Goal: Check status: Check status

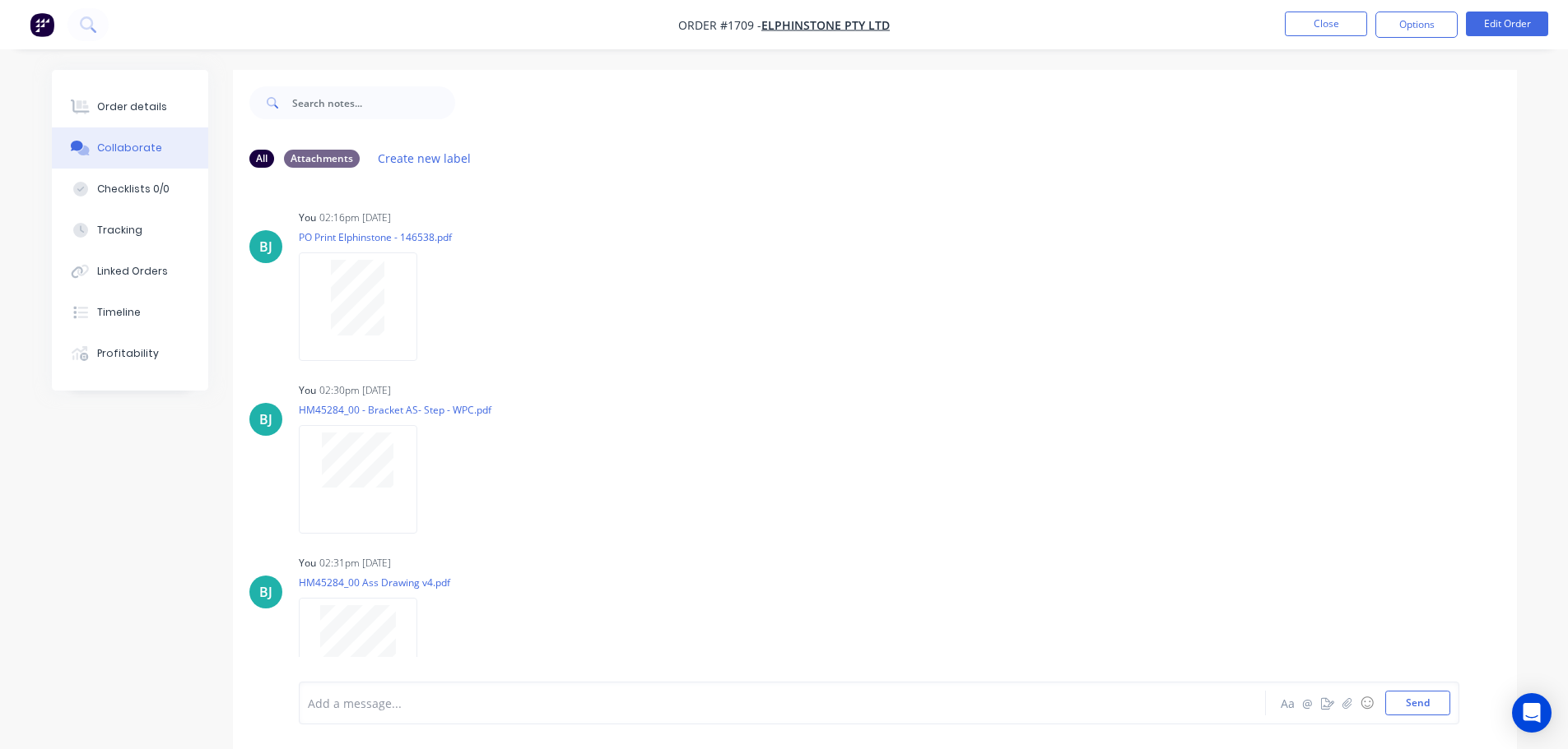
scroll to position [32, 0]
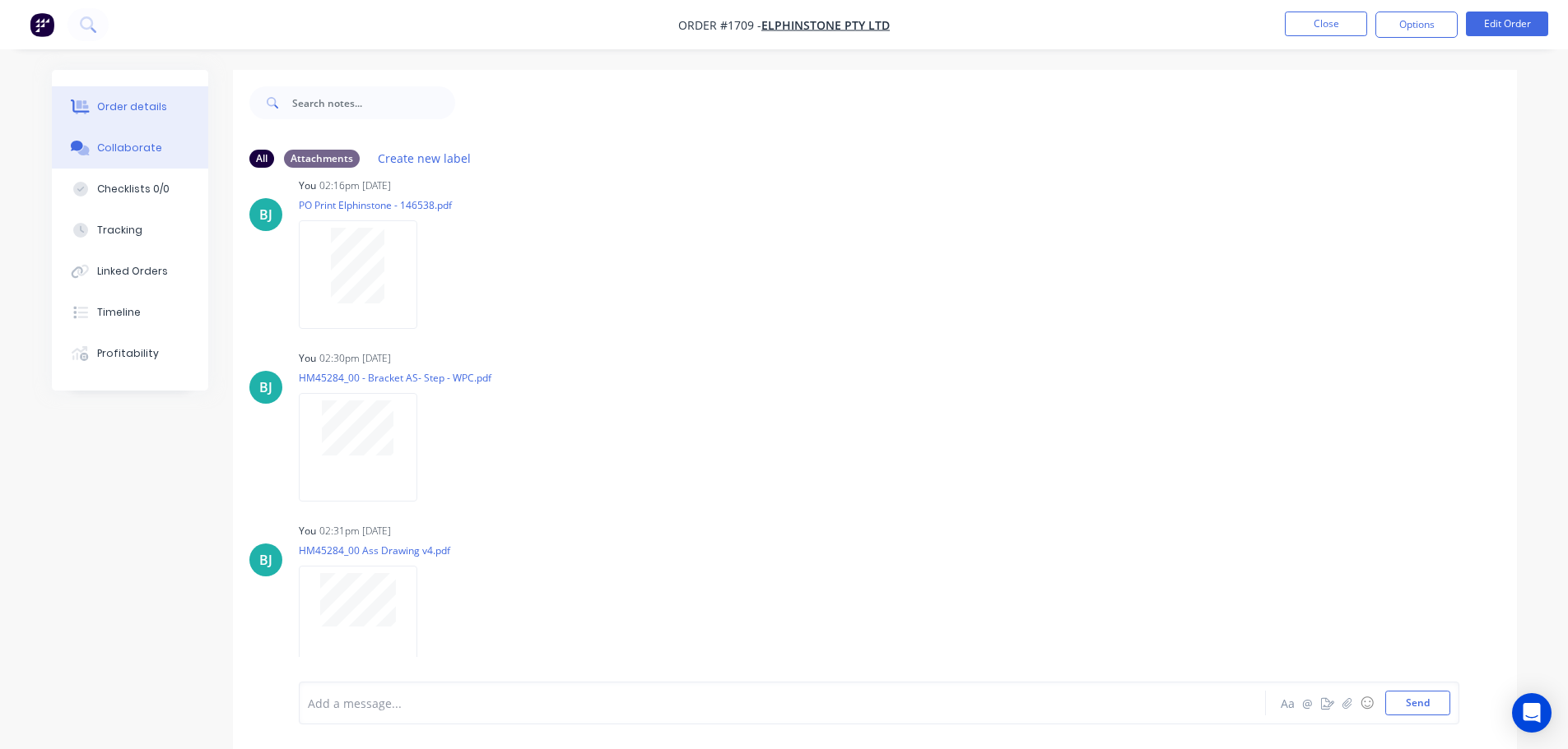
click at [120, 112] on div "Order details" at bounding box center [132, 106] width 70 height 15
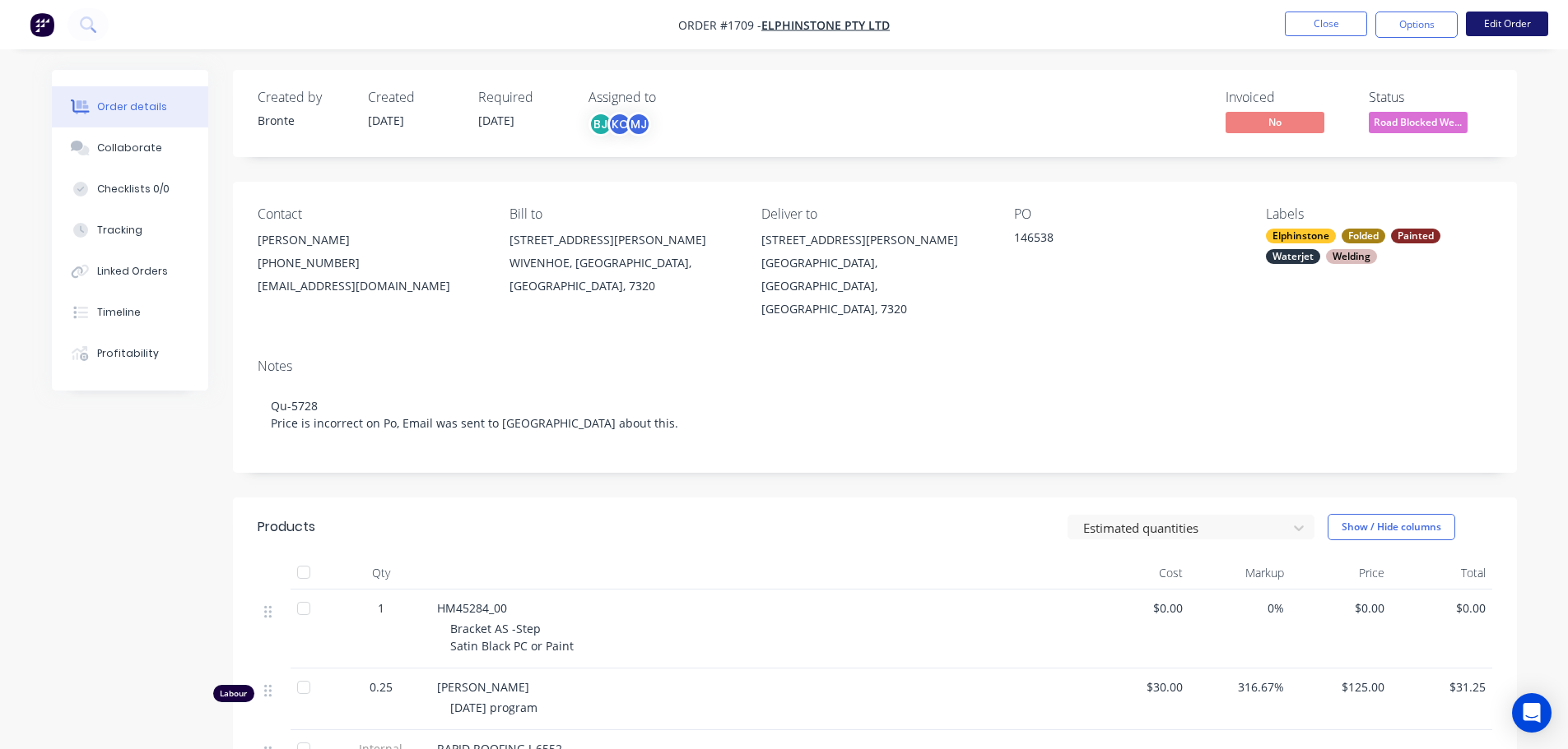
click at [1514, 25] on button "Edit Order" at bounding box center [1507, 24] width 82 height 25
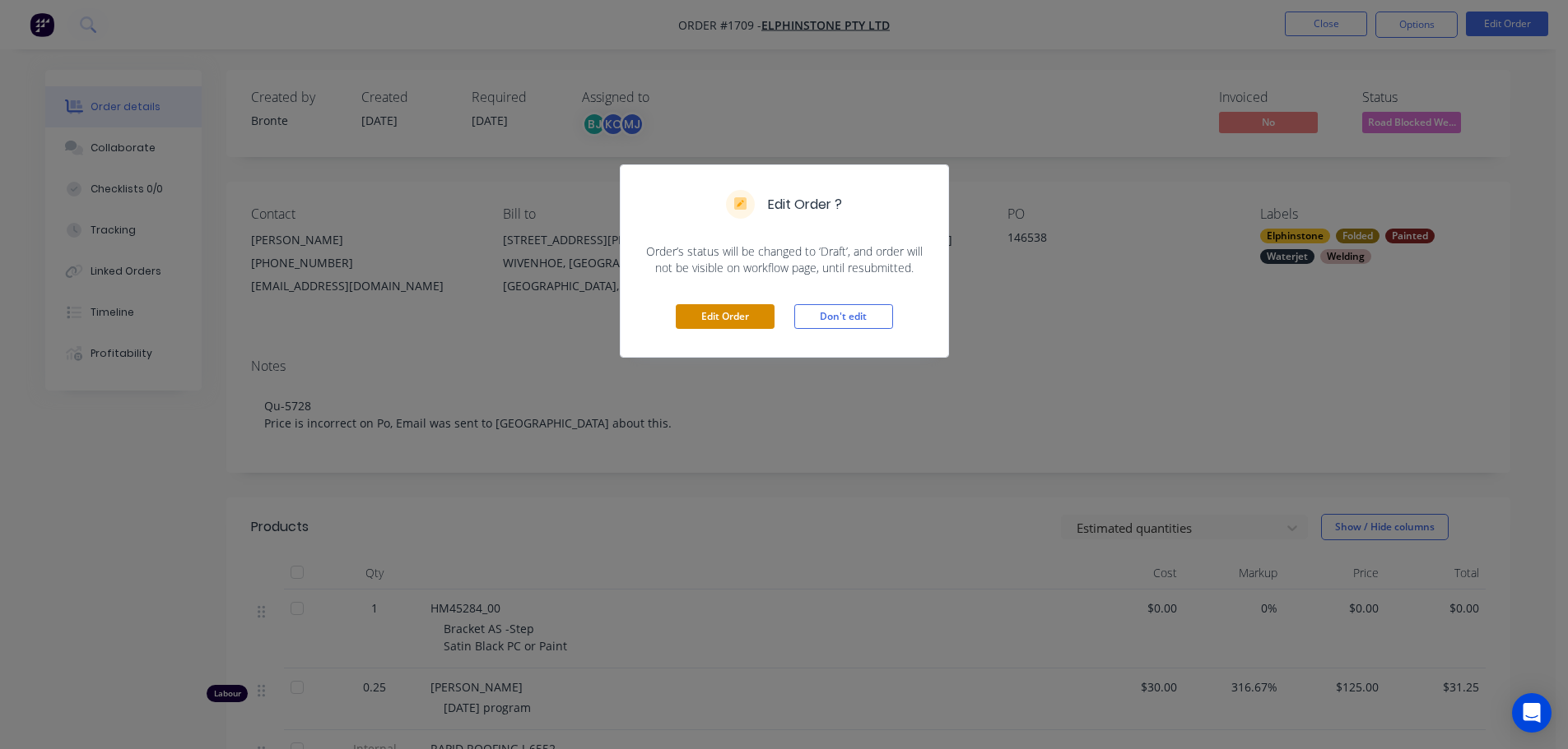
click at [690, 313] on button "Edit Order" at bounding box center [725, 317] width 98 height 25
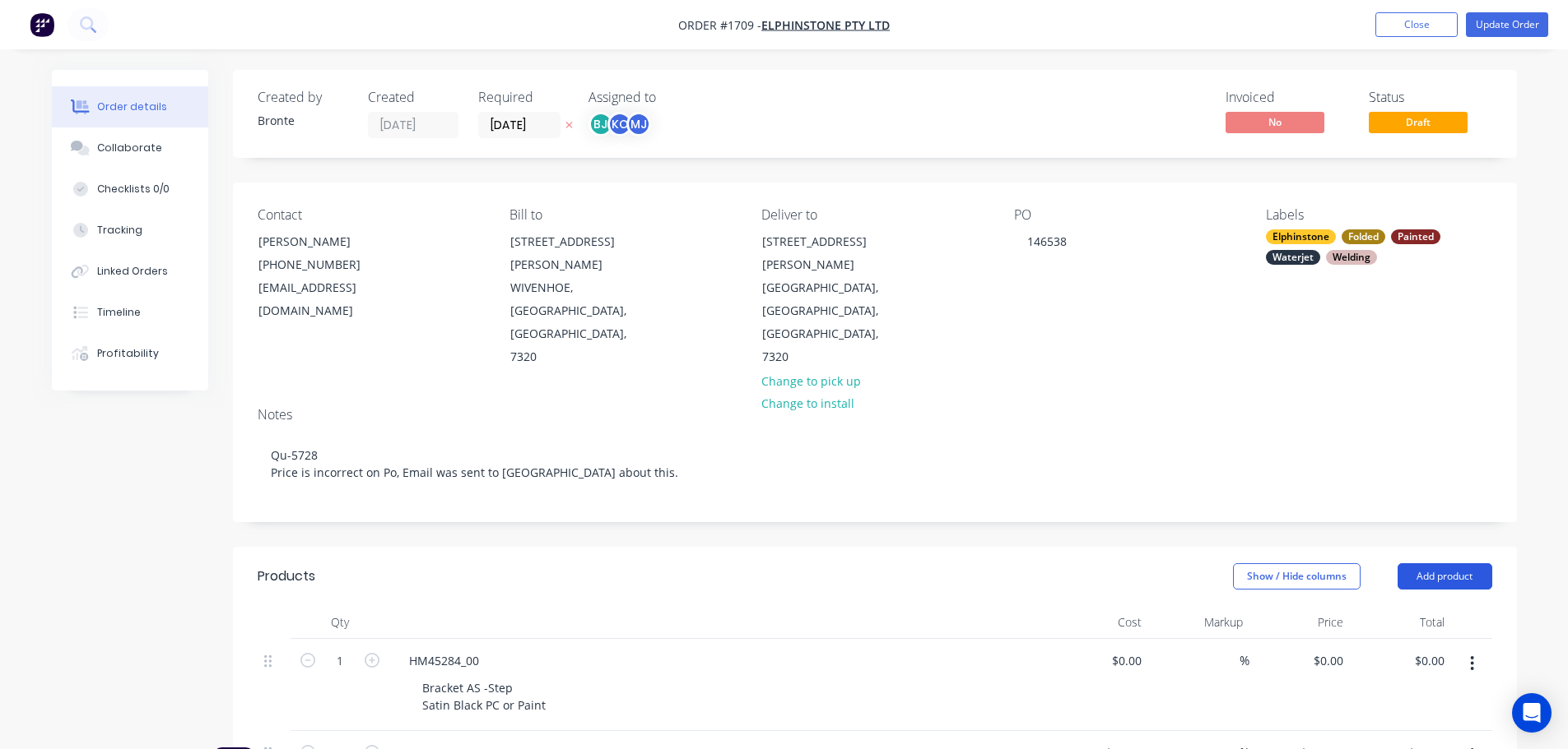
click at [1470, 563] on button "Add product" at bounding box center [1445, 576] width 95 height 27
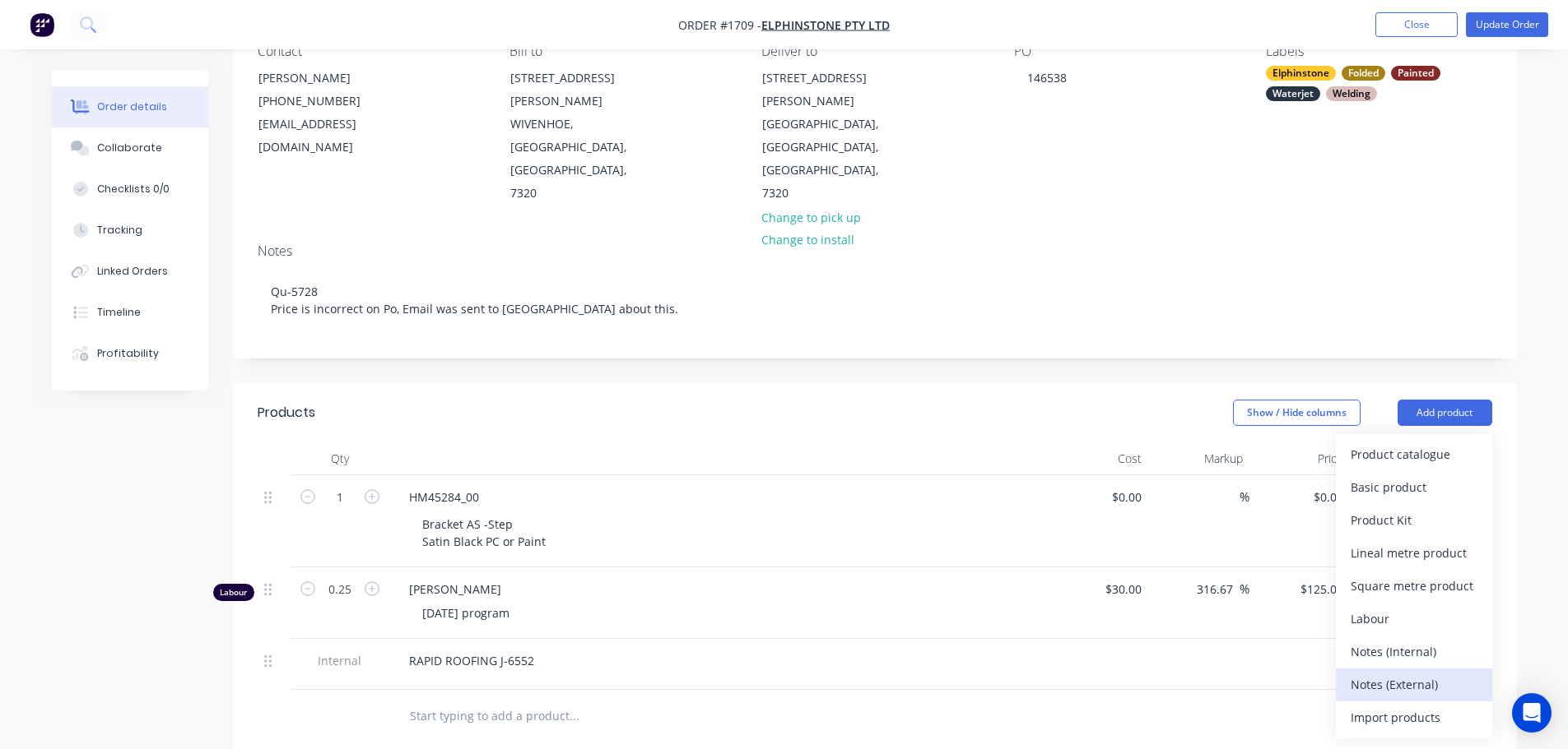
scroll to position [165, 0]
click at [896, 702] on div "Products Show / Hide columns Add product Product catalogue Basic product Produc…" at bounding box center [874, 760] width 1284 height 755
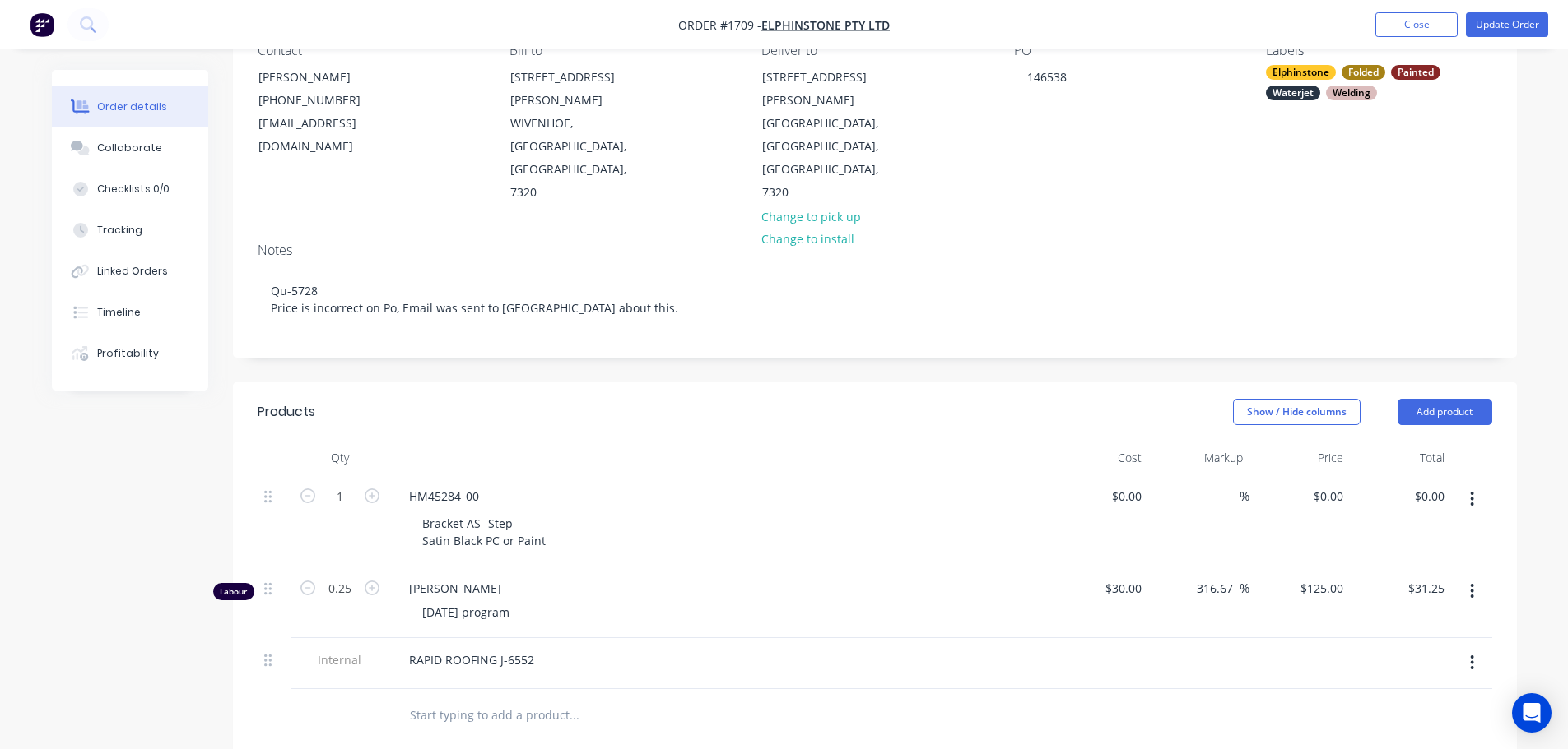
click at [546, 648] on div "RAPID ROOFING J-6552" at bounding box center [718, 660] width 645 height 24
click at [536, 648] on div "RAPID ROOFING J-6552" at bounding box center [471, 660] width 151 height 24
click at [477, 648] on div "RAPID ROOFING J-6552 BESSER J-" at bounding box center [471, 668] width 151 height 41
click at [353, 707] on div at bounding box center [339, 733] width 98 height 53
click at [1503, 27] on button "Update Order" at bounding box center [1507, 25] width 82 height 25
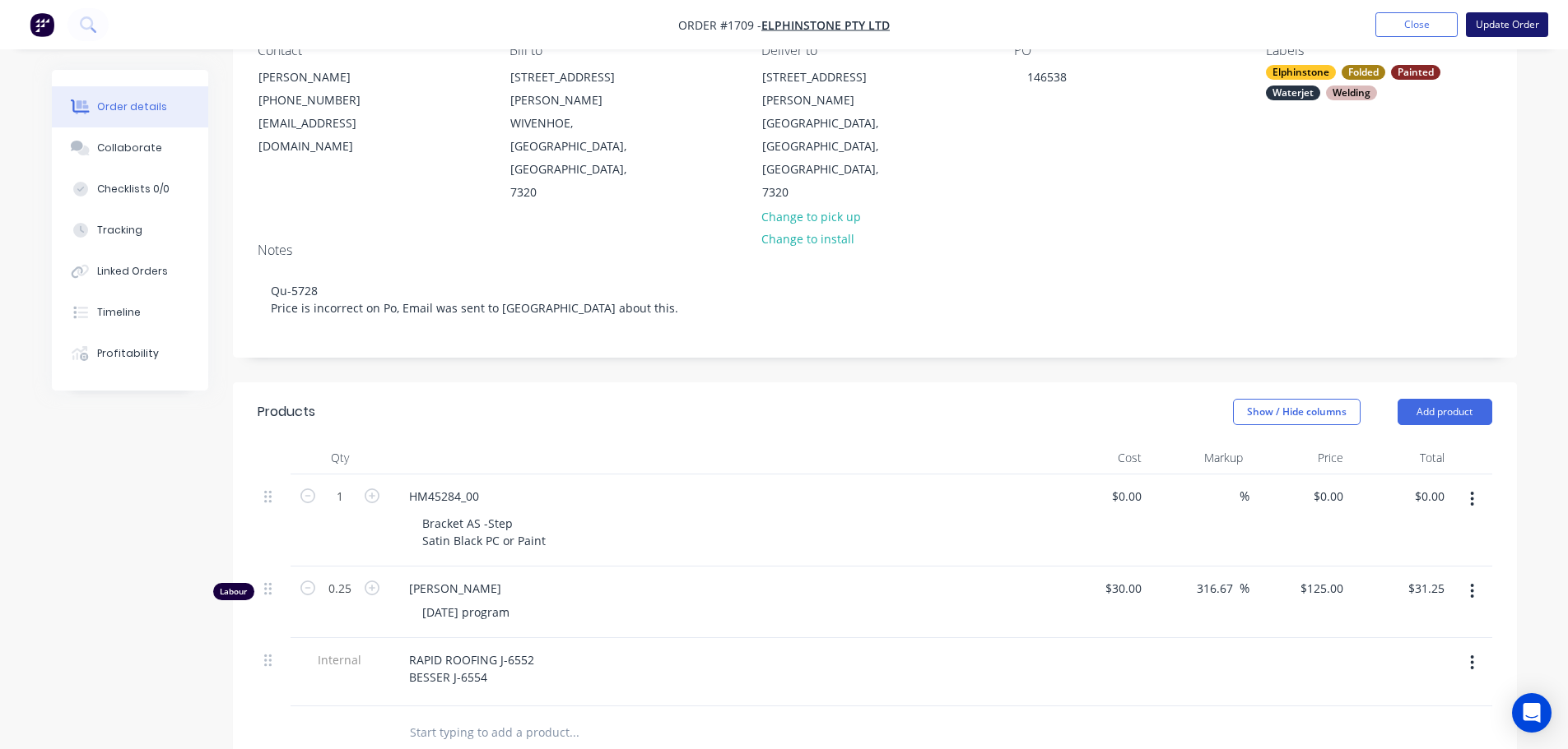
scroll to position [0, 0]
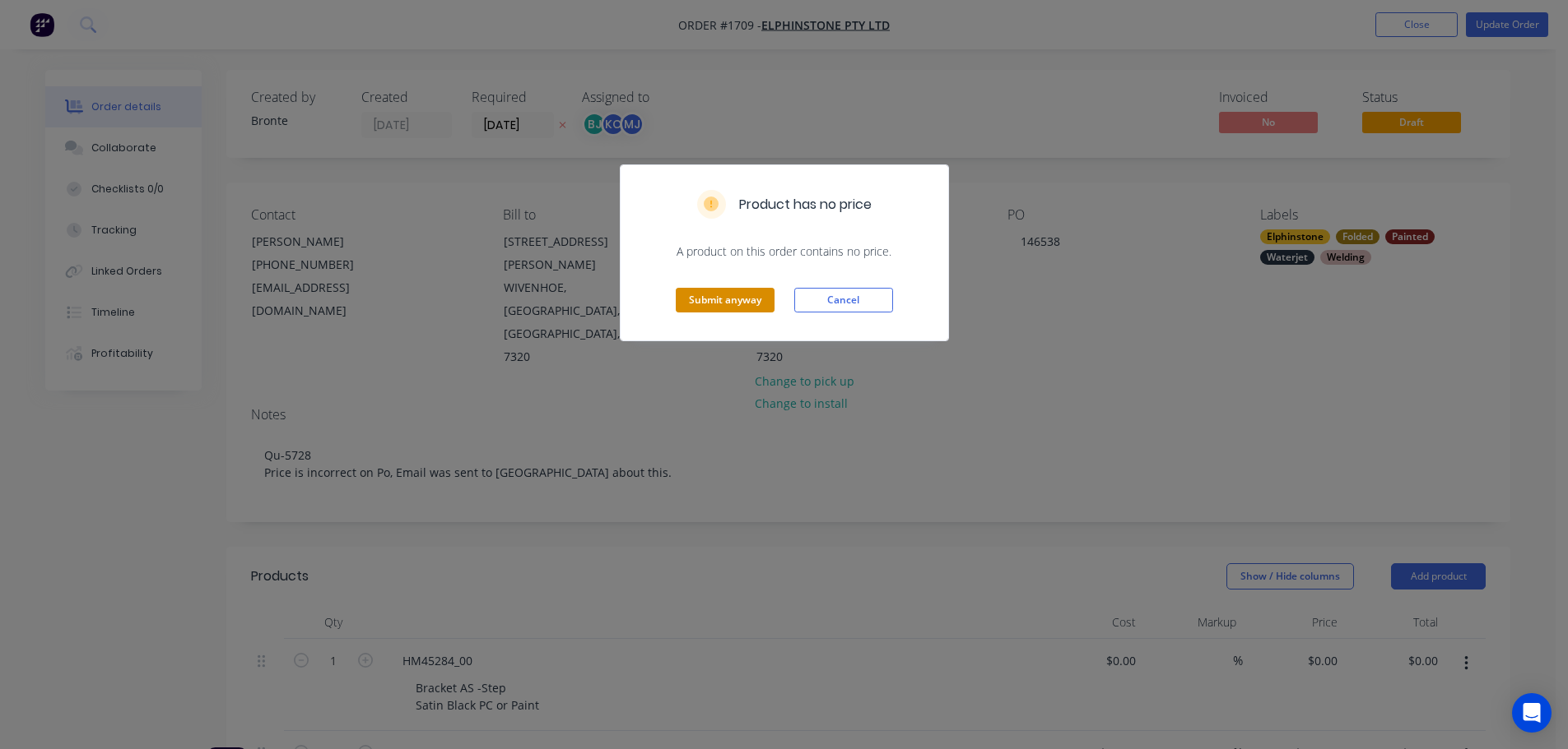
click at [726, 305] on button "Submit anyway" at bounding box center [725, 300] width 98 height 25
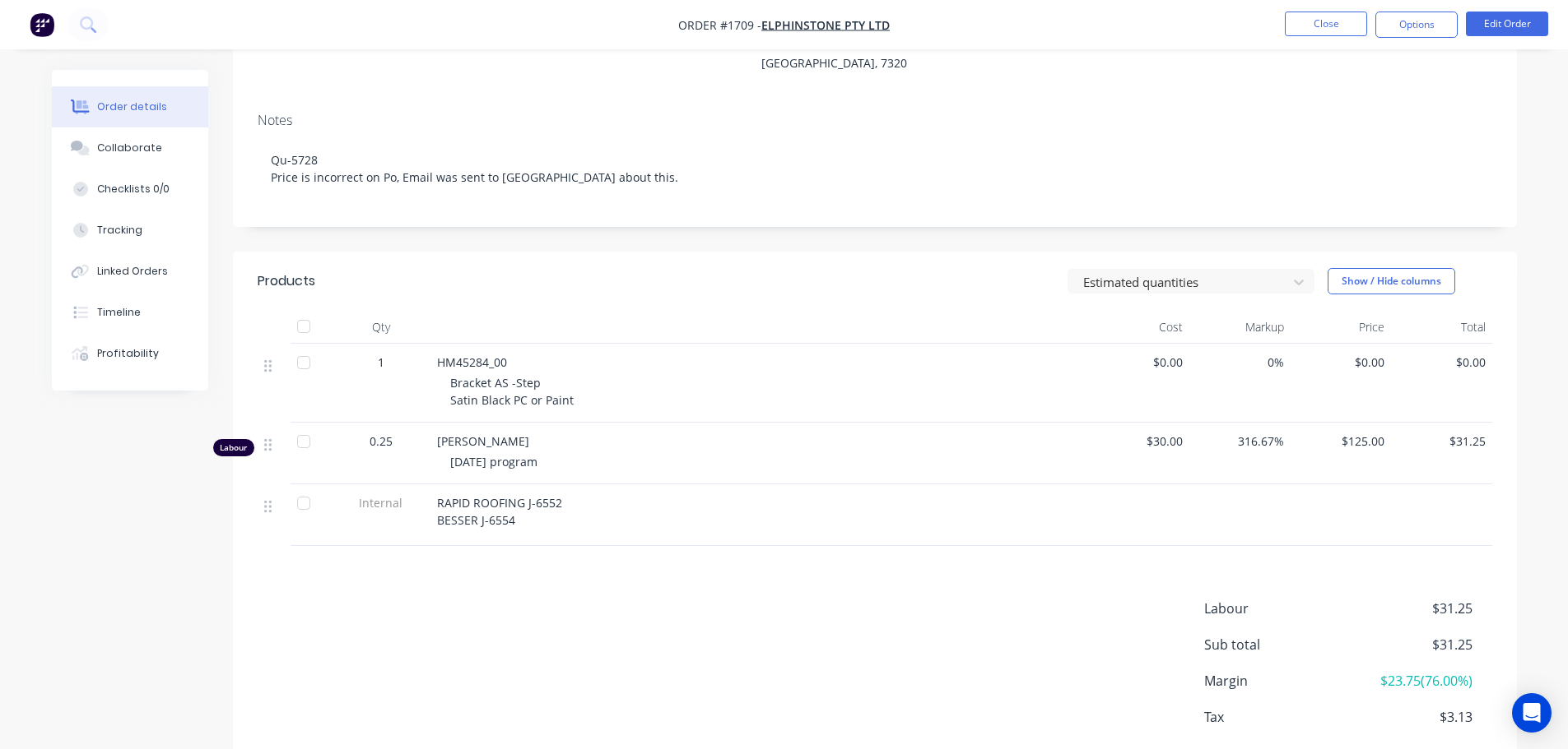
scroll to position [247, 0]
click at [1525, 21] on button "Edit Order" at bounding box center [1507, 24] width 82 height 25
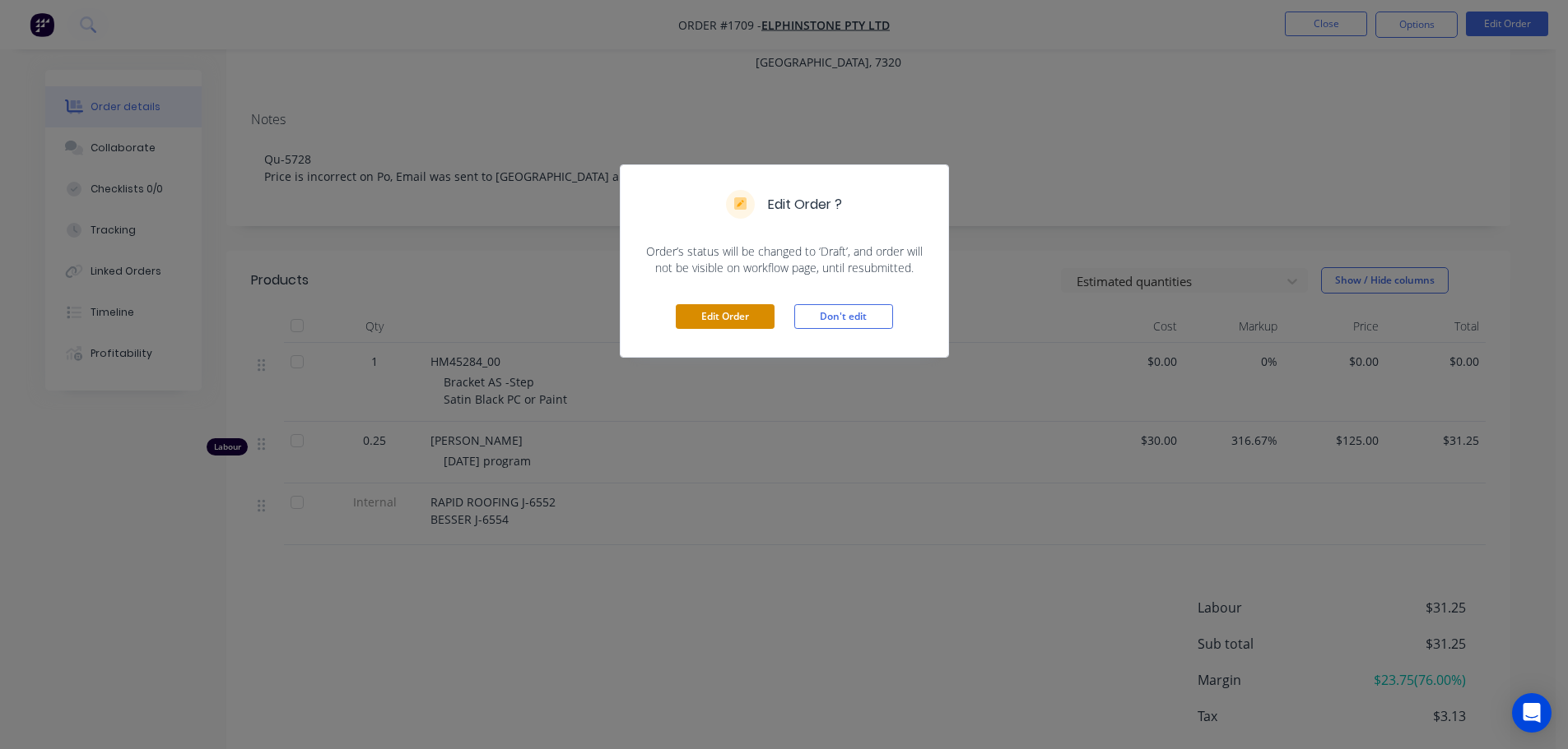
click at [717, 320] on button "Edit Order" at bounding box center [725, 317] width 98 height 25
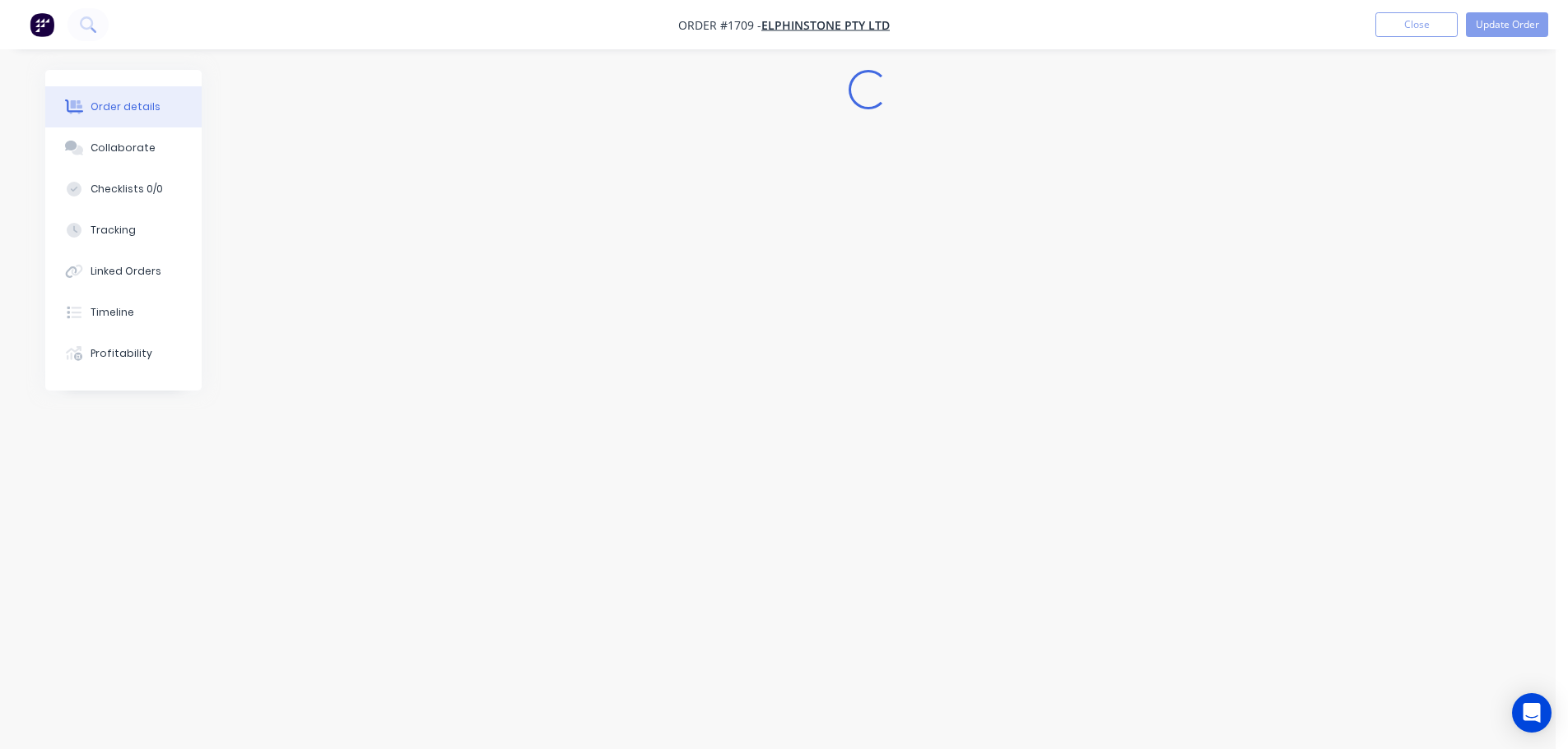
scroll to position [0, 0]
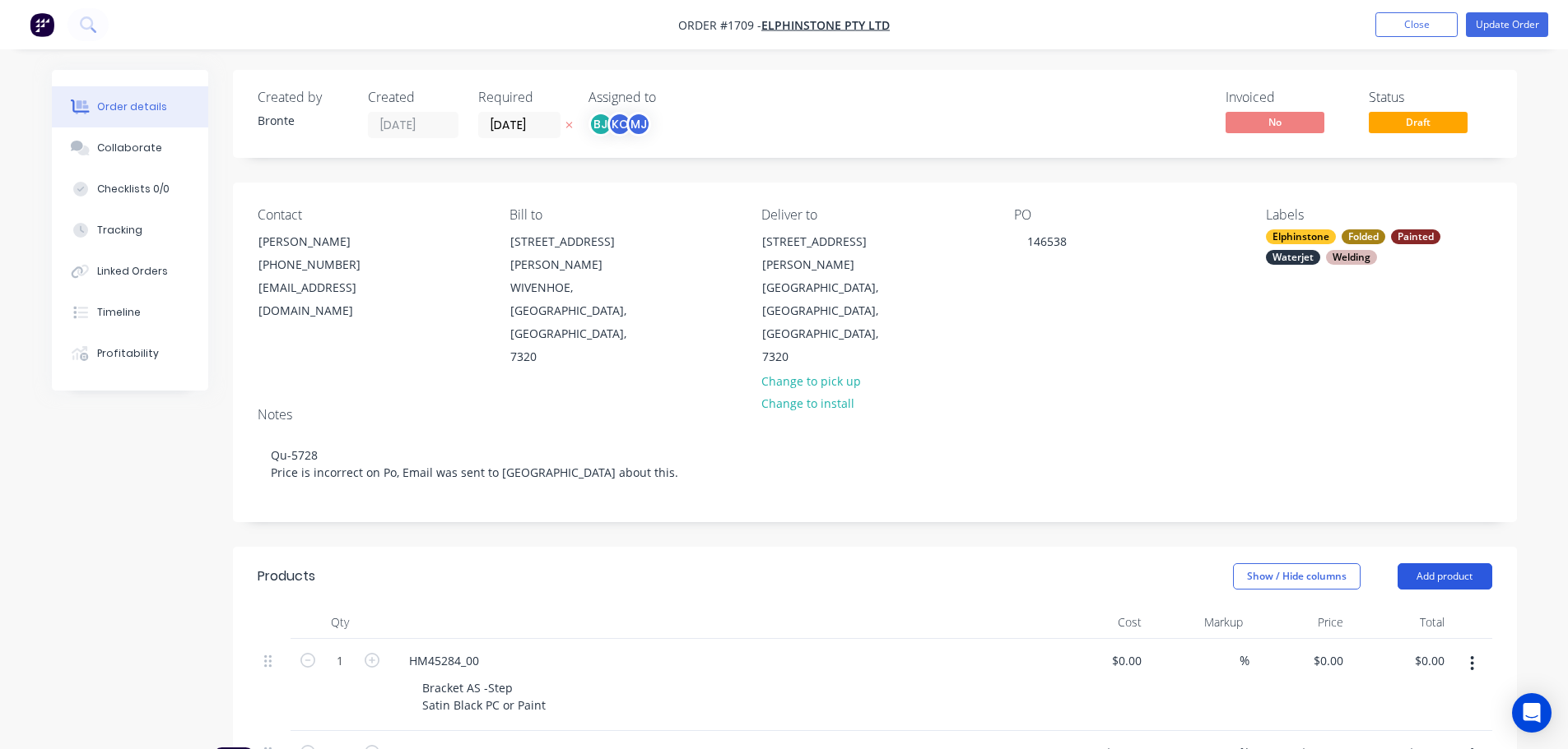
click at [1479, 563] on button "Add product" at bounding box center [1445, 576] width 95 height 27
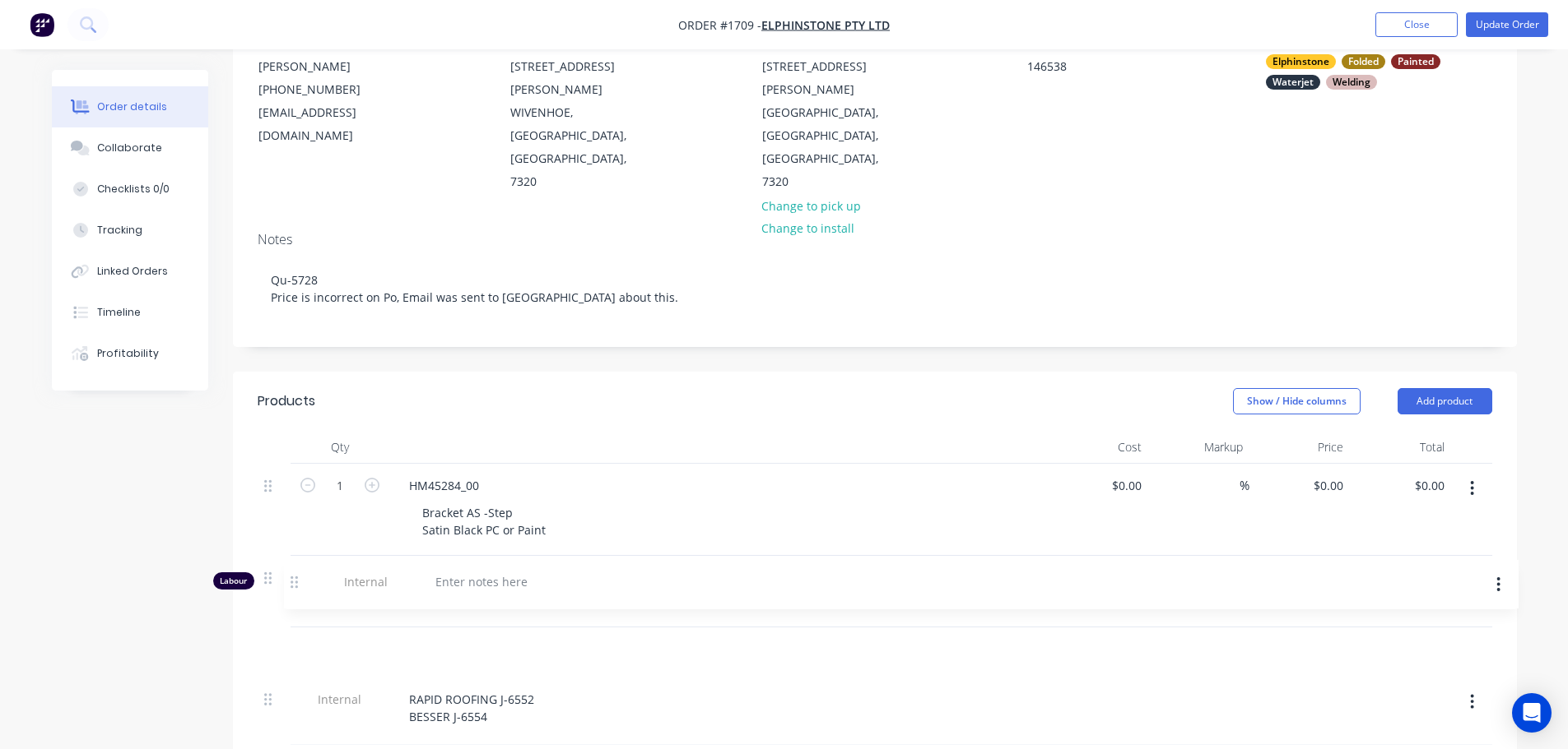
scroll to position [178, 0]
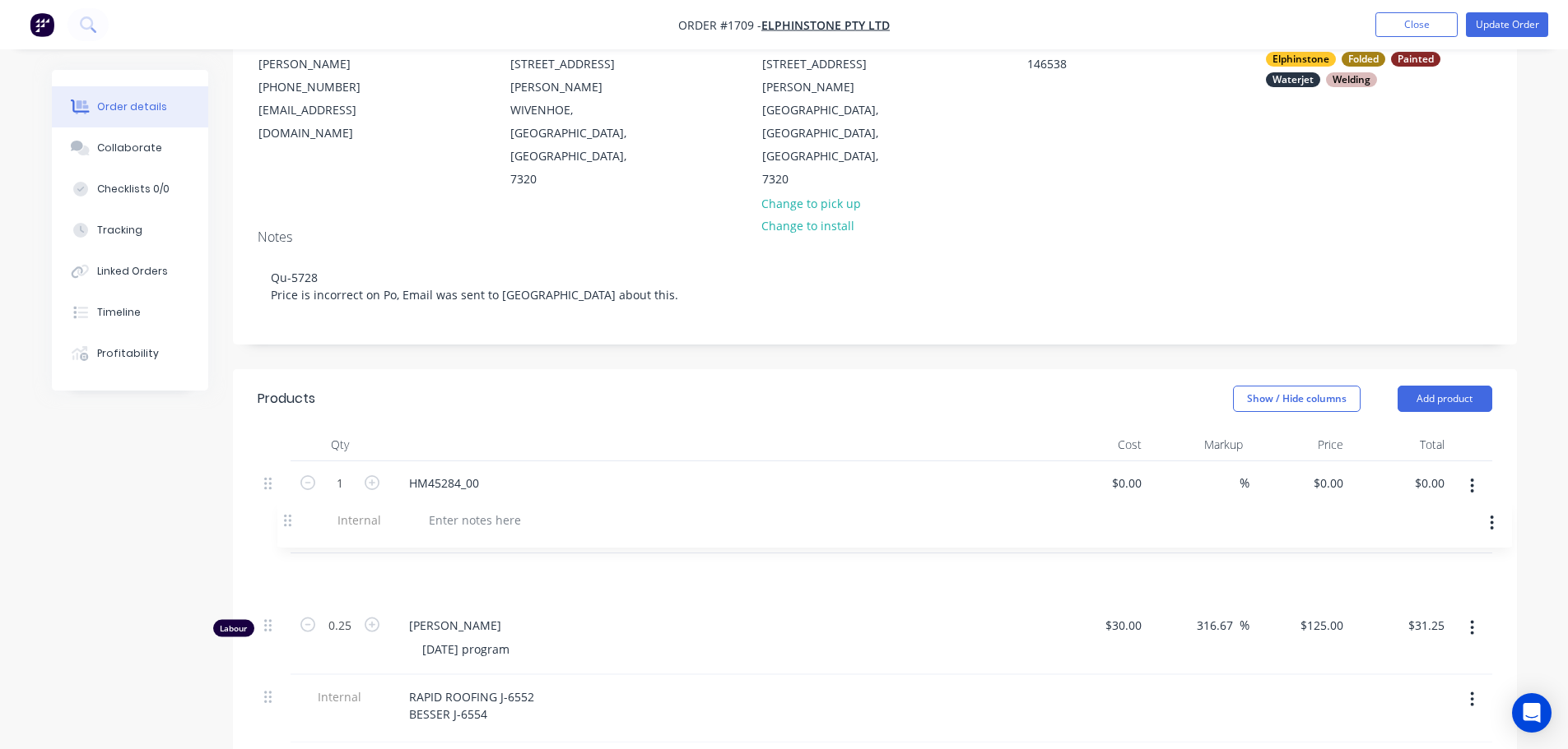
drag, startPoint x: 270, startPoint y: 660, endPoint x: 280, endPoint y: 493, distance: 167.3
click at [280, 493] on div "1 HM45284_00 Bracket AS -Step Satin Black PC or Paint $0.00 $0.00 % $0.00 $0.00…" at bounding box center [875, 602] width 1235 height 282
click at [454, 563] on div at bounding box center [455, 575] width 119 height 24
click at [624, 386] on div "Show / Hide columns Add product" at bounding box center [1005, 399] width 972 height 27
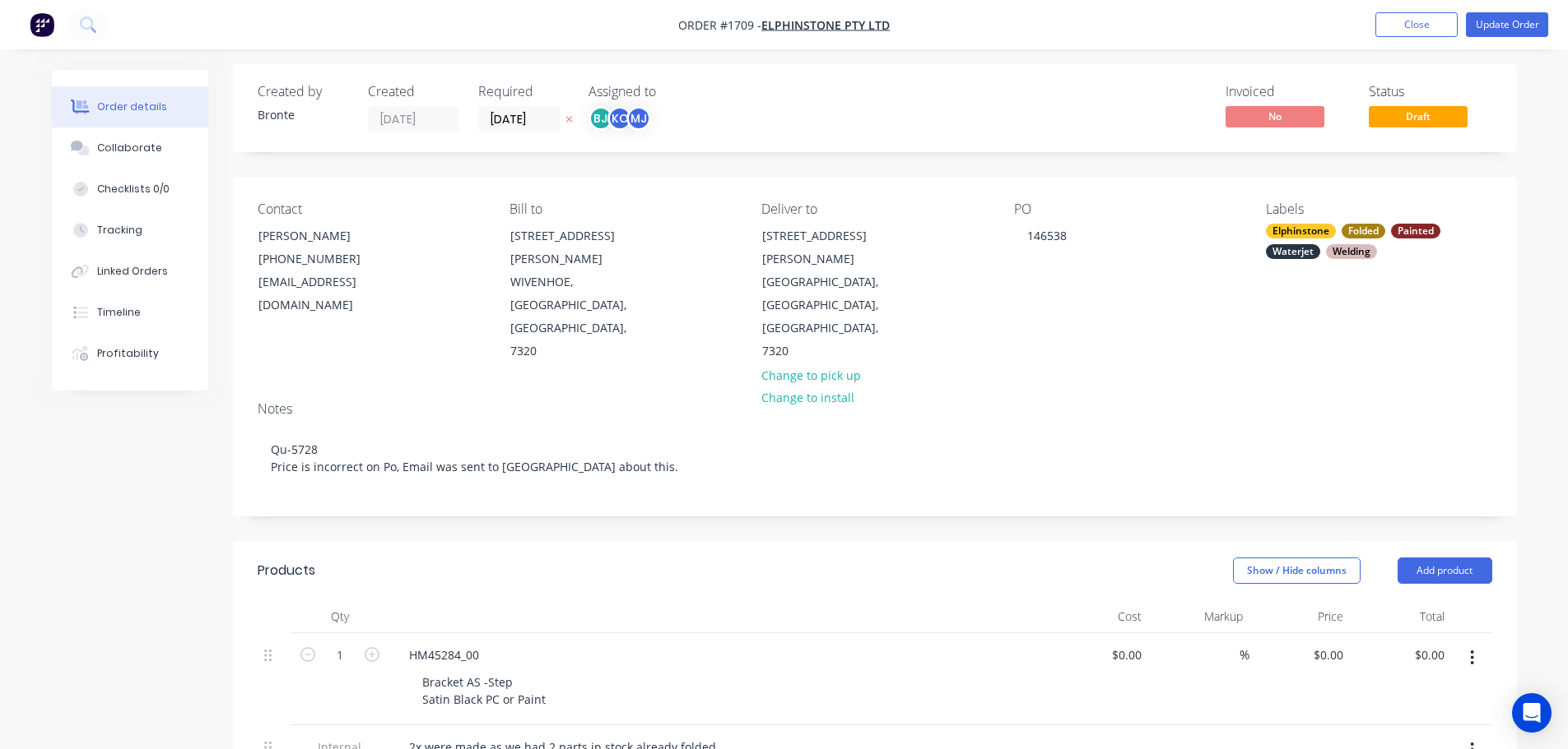
scroll to position [0, 0]
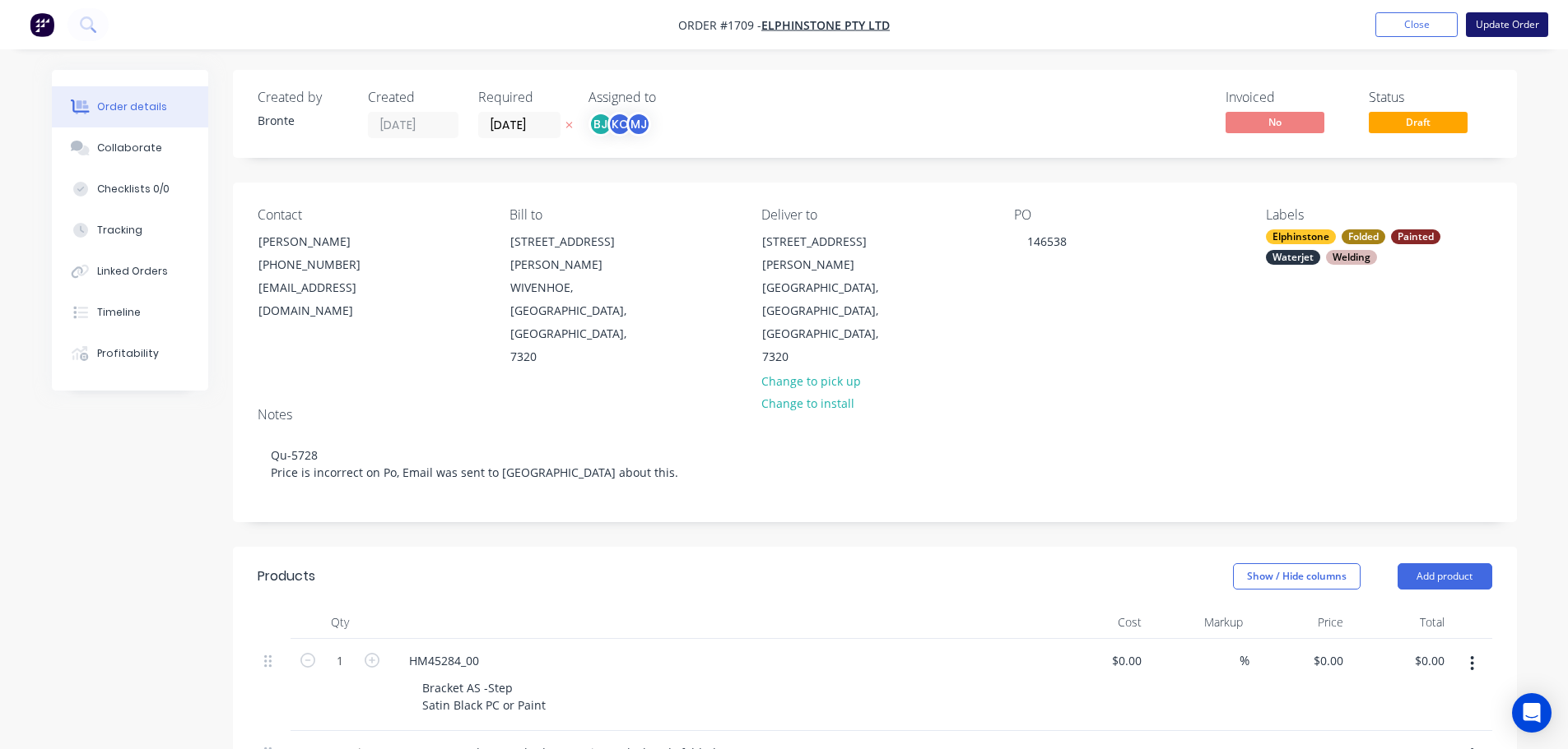
click at [1523, 22] on button "Update Order" at bounding box center [1507, 25] width 82 height 25
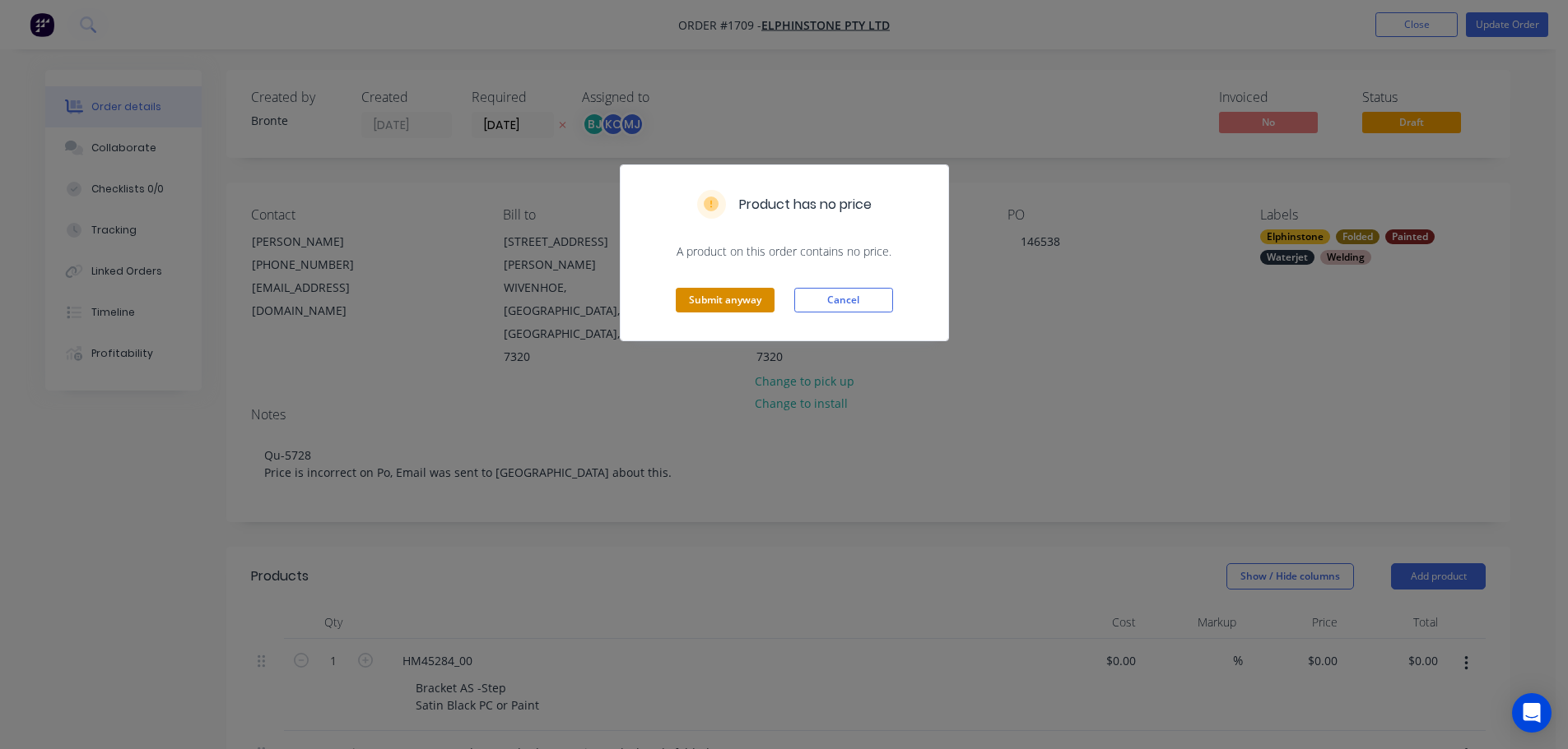
click at [713, 302] on button "Submit anyway" at bounding box center [725, 300] width 98 height 25
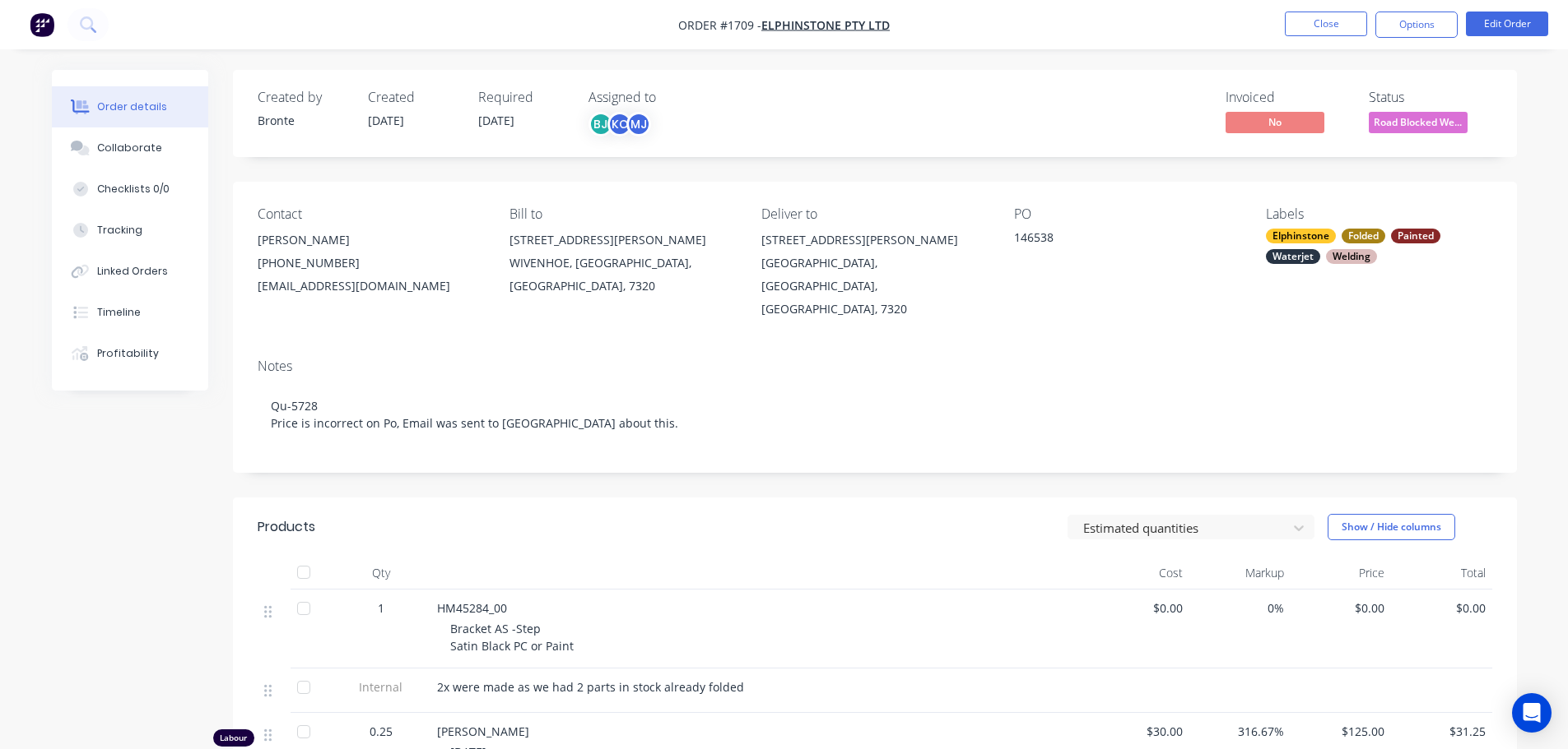
click at [1432, 125] on span "Road Blocked We..." at bounding box center [1417, 121] width 98 height 20
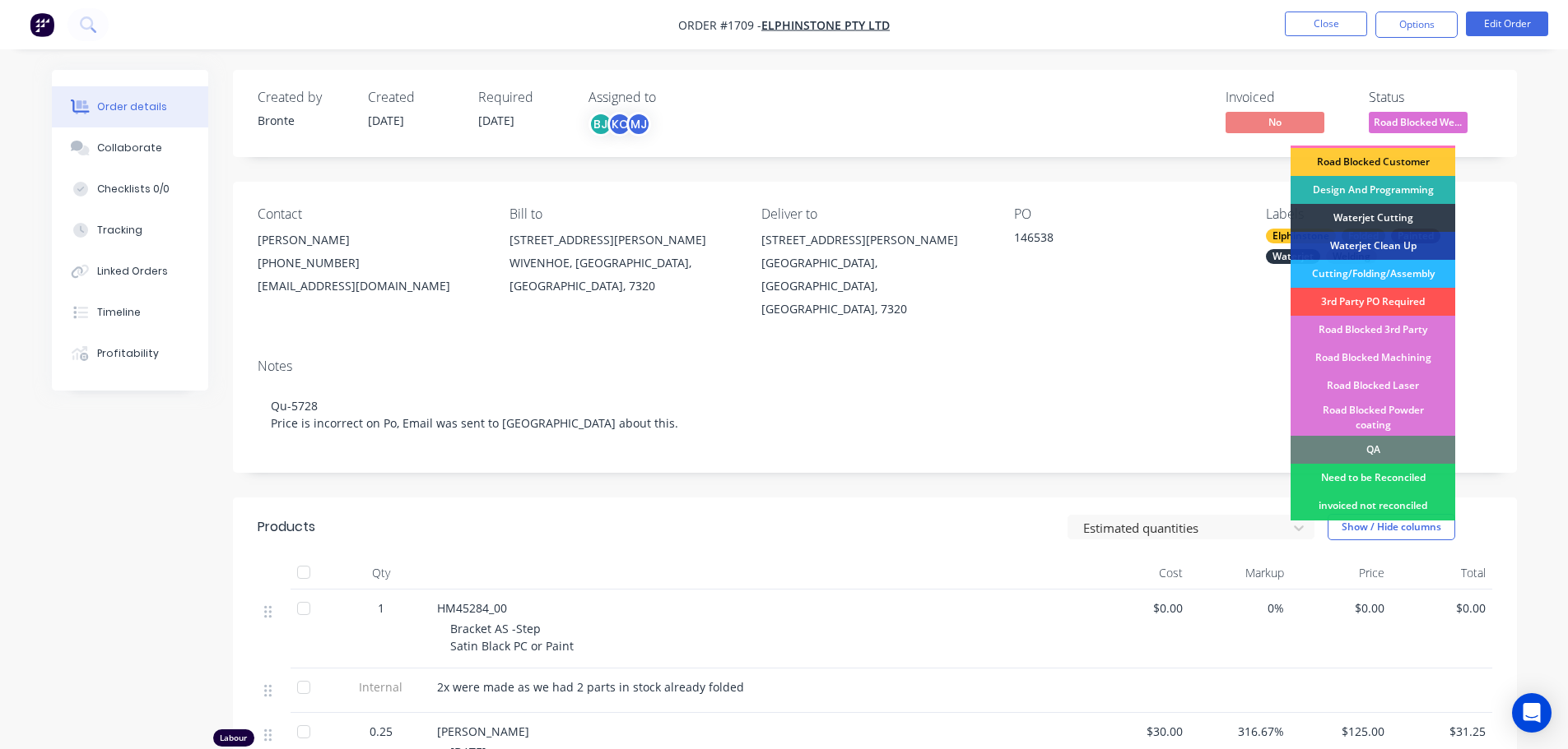
scroll to position [247, 0]
click at [1386, 399] on div "Road Blocked Powder coating" at bounding box center [1373, 417] width 165 height 36
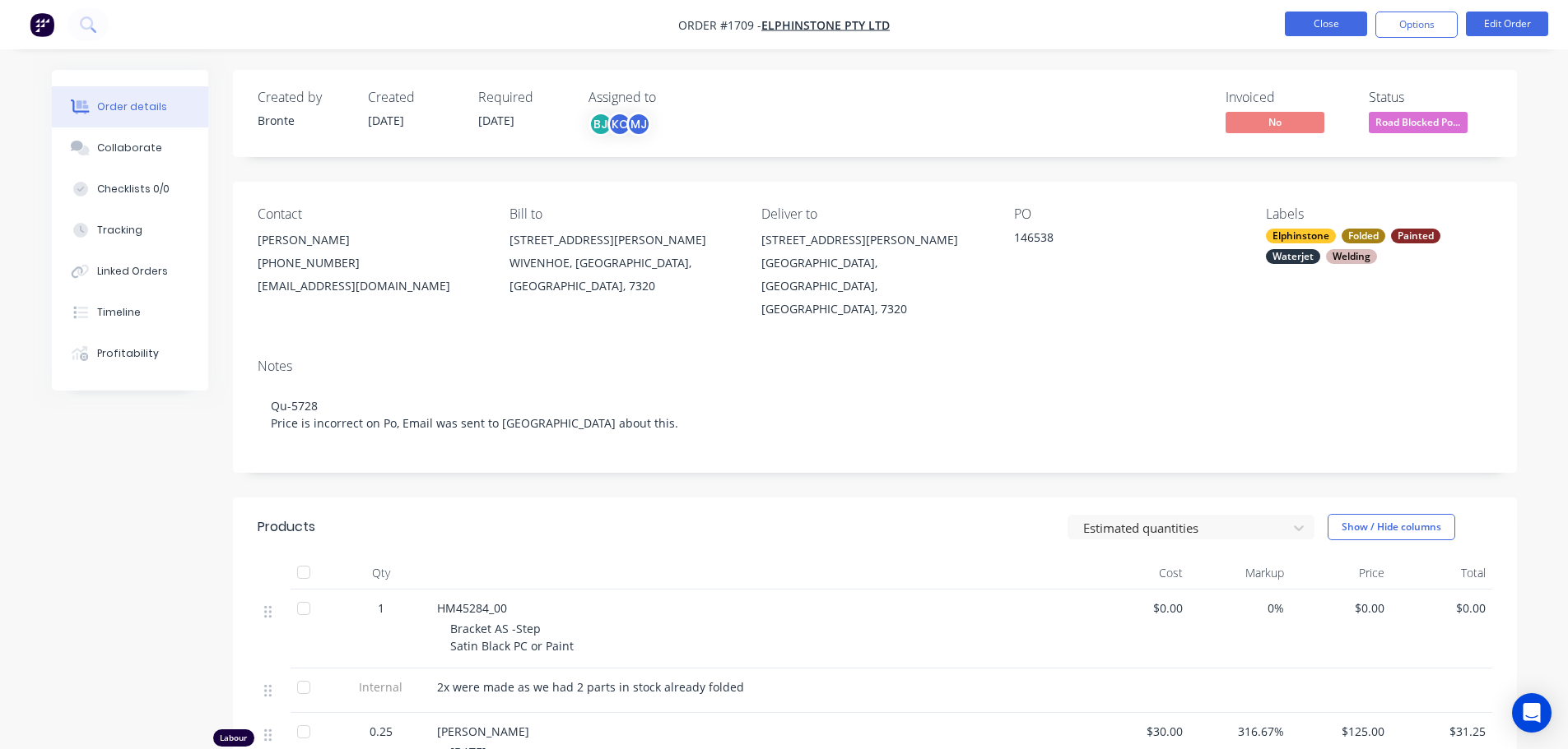
click at [1342, 30] on button "Close" at bounding box center [1325, 24] width 82 height 25
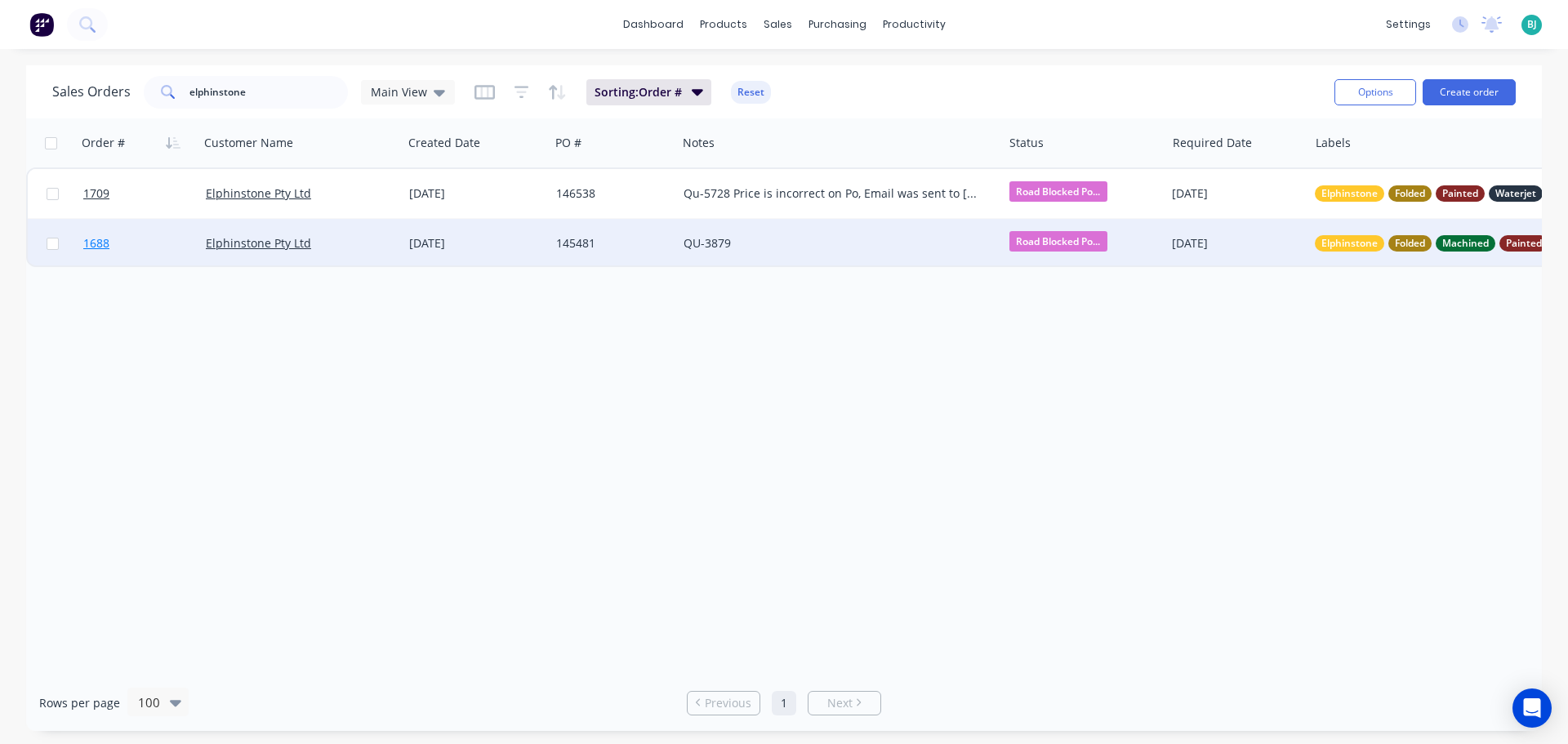
click at [170, 251] on link "1688" at bounding box center [144, 244] width 122 height 49
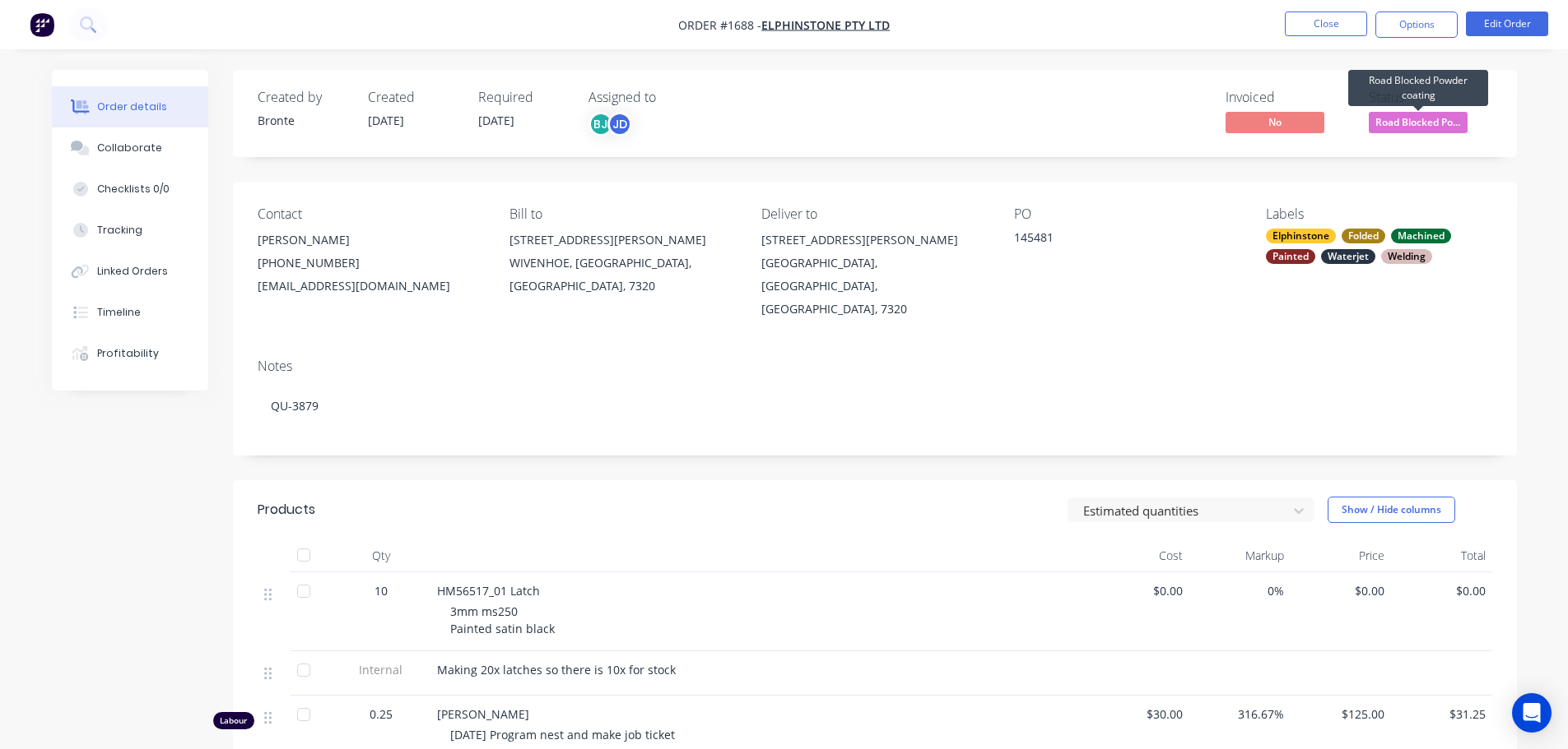
click at [1440, 126] on span "Road Blocked Po..." at bounding box center [1417, 121] width 98 height 20
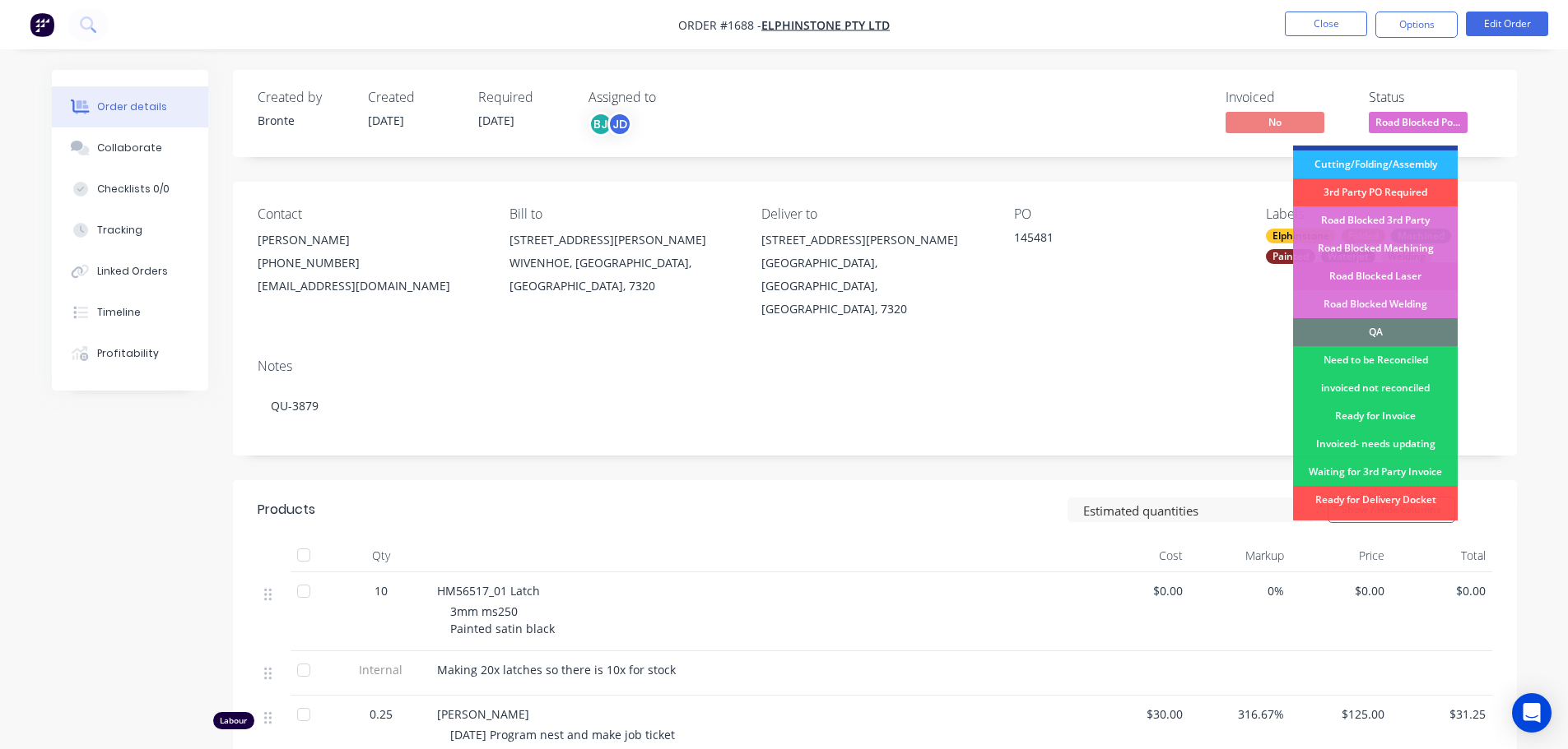
scroll to position [326, 0]
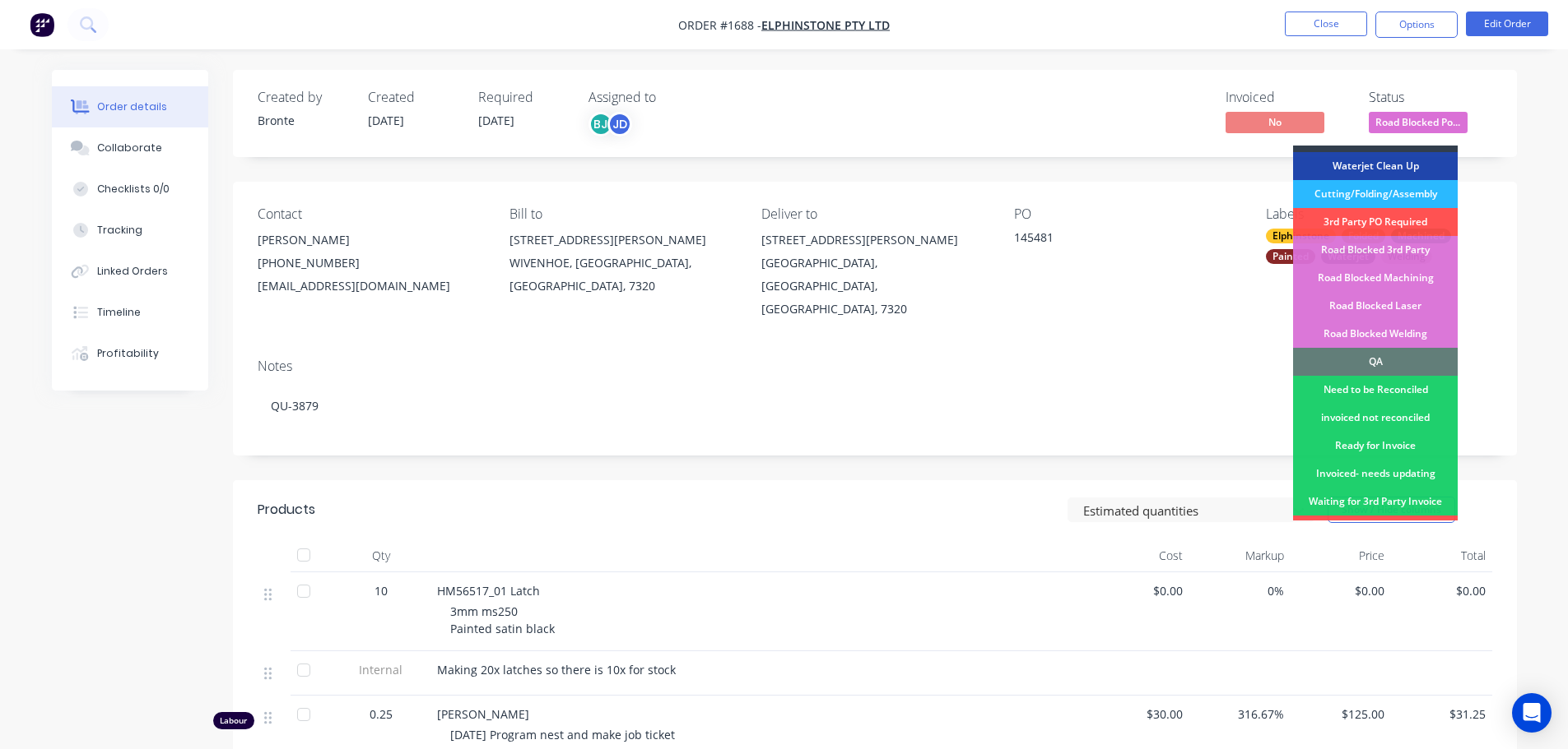
click at [1401, 348] on div "QA" at bounding box center [1376, 362] width 165 height 28
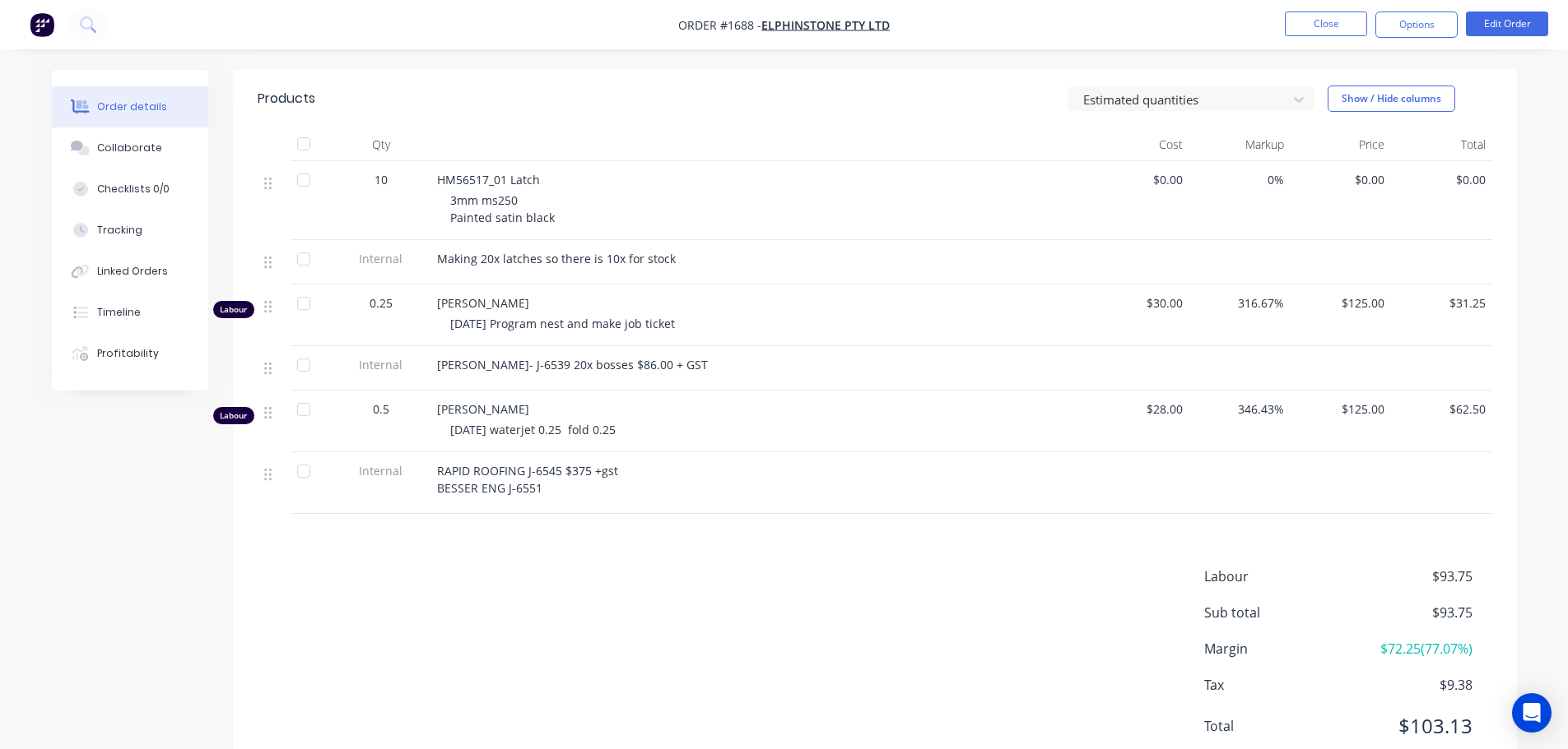
scroll to position [0, 0]
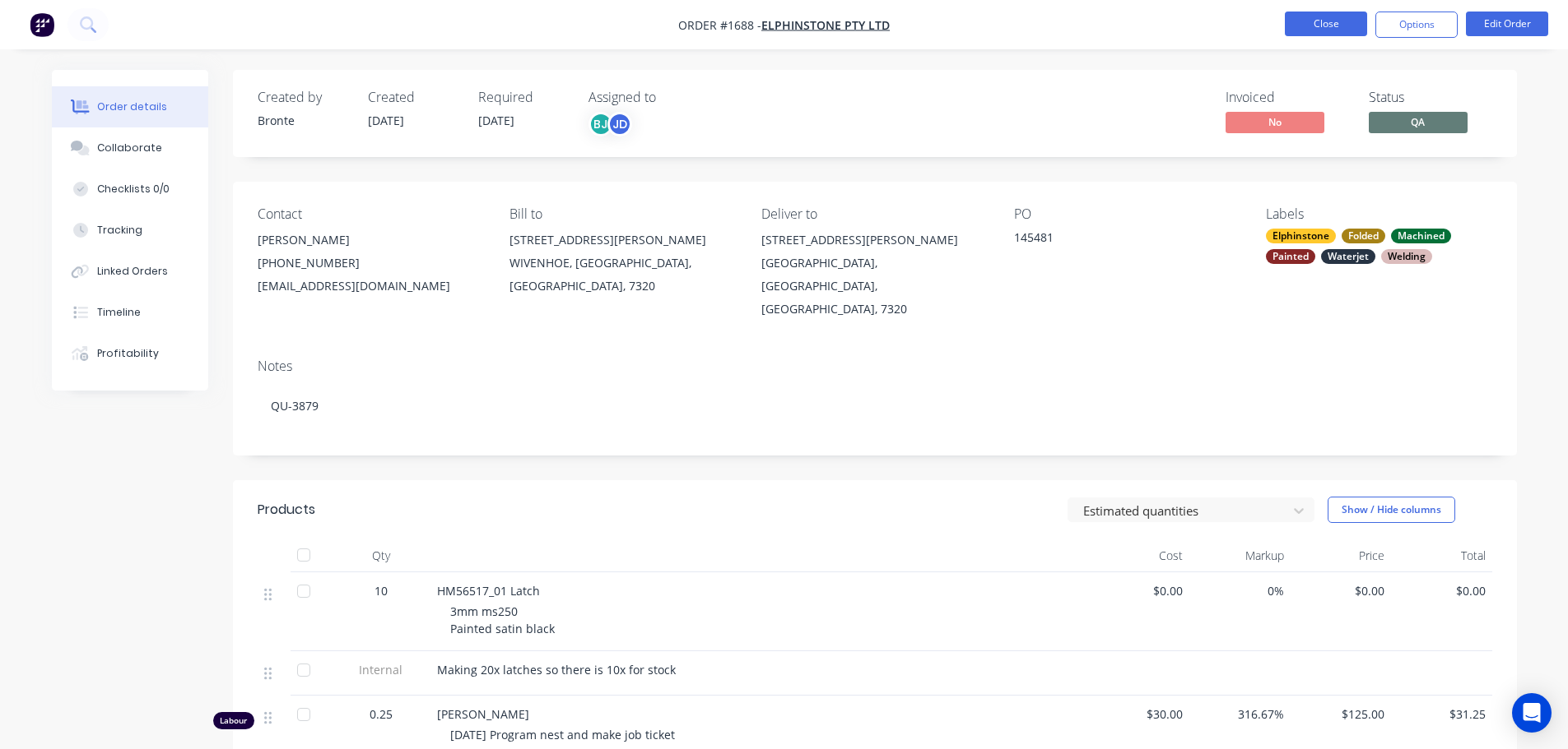
click at [1338, 25] on button "Close" at bounding box center [1325, 24] width 82 height 25
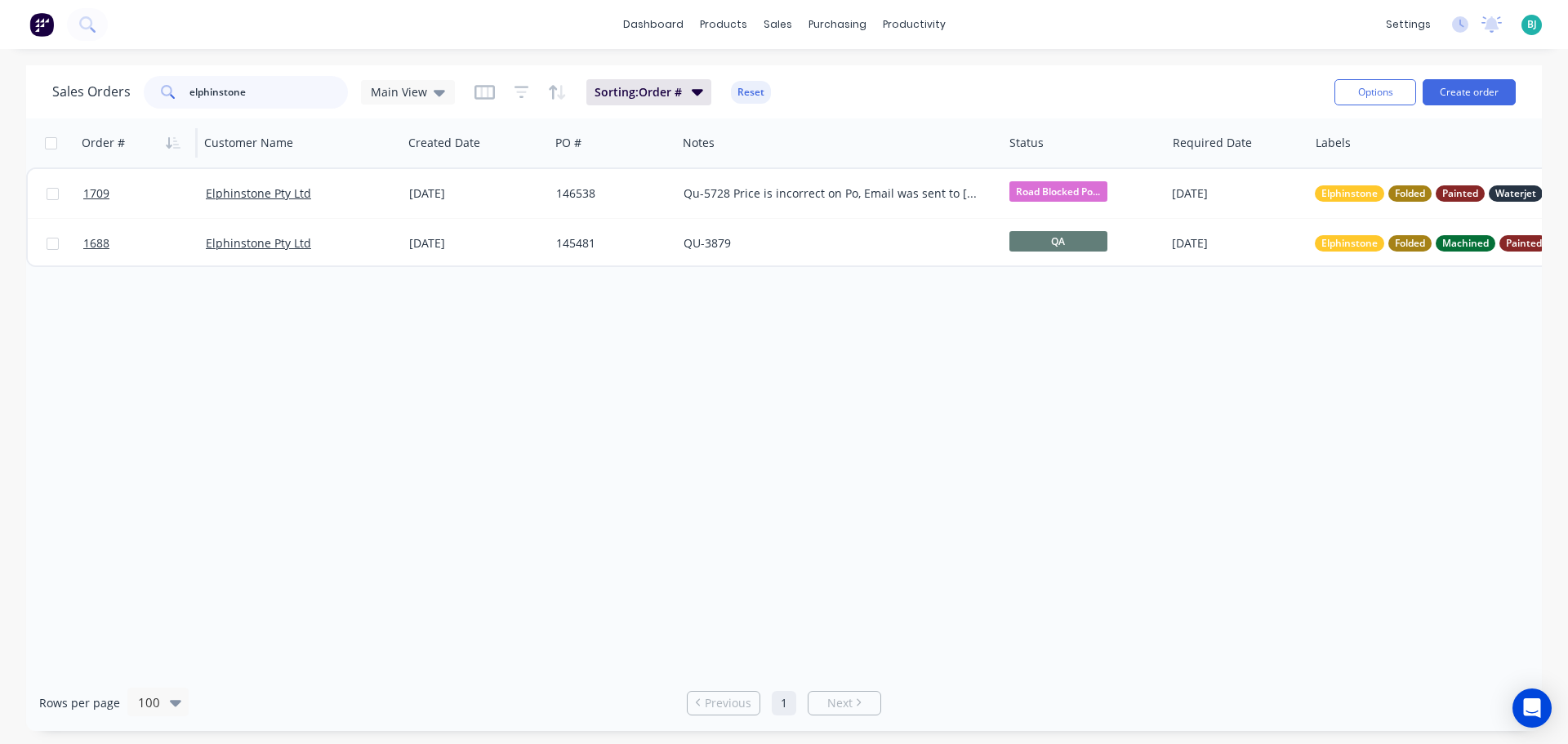
drag, startPoint x: 288, startPoint y: 95, endPoint x: 105, endPoint y: 123, distance: 185.1
click at [105, 123] on div "Sales Orders elphinstone Main View Sorting: Order # Reset Options Create order …" at bounding box center [784, 398] width 1516 height 666
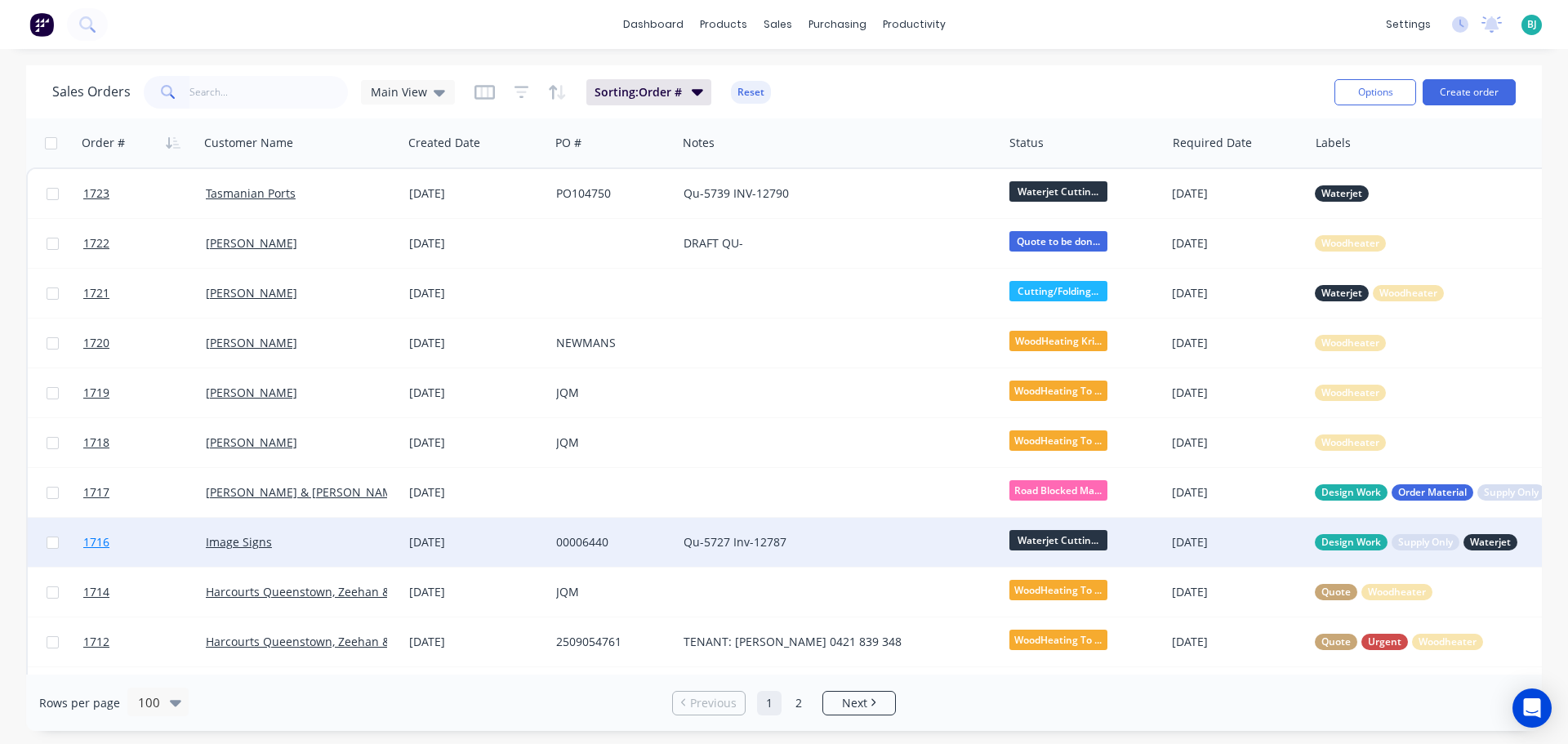
click at [164, 538] on link "1716" at bounding box center [144, 543] width 122 height 49
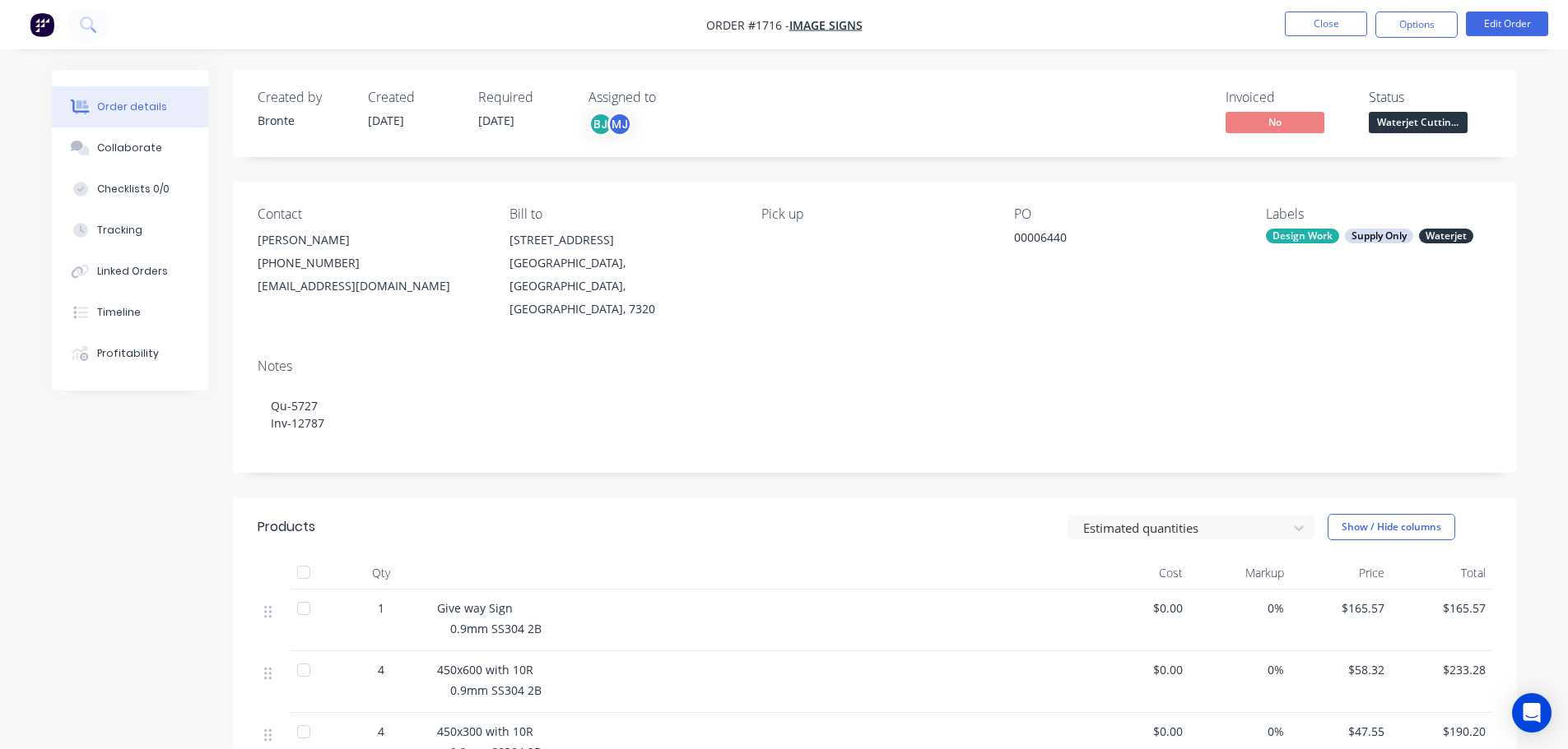
click at [1414, 115] on span "Waterjet Cuttin..." at bounding box center [1417, 121] width 98 height 20
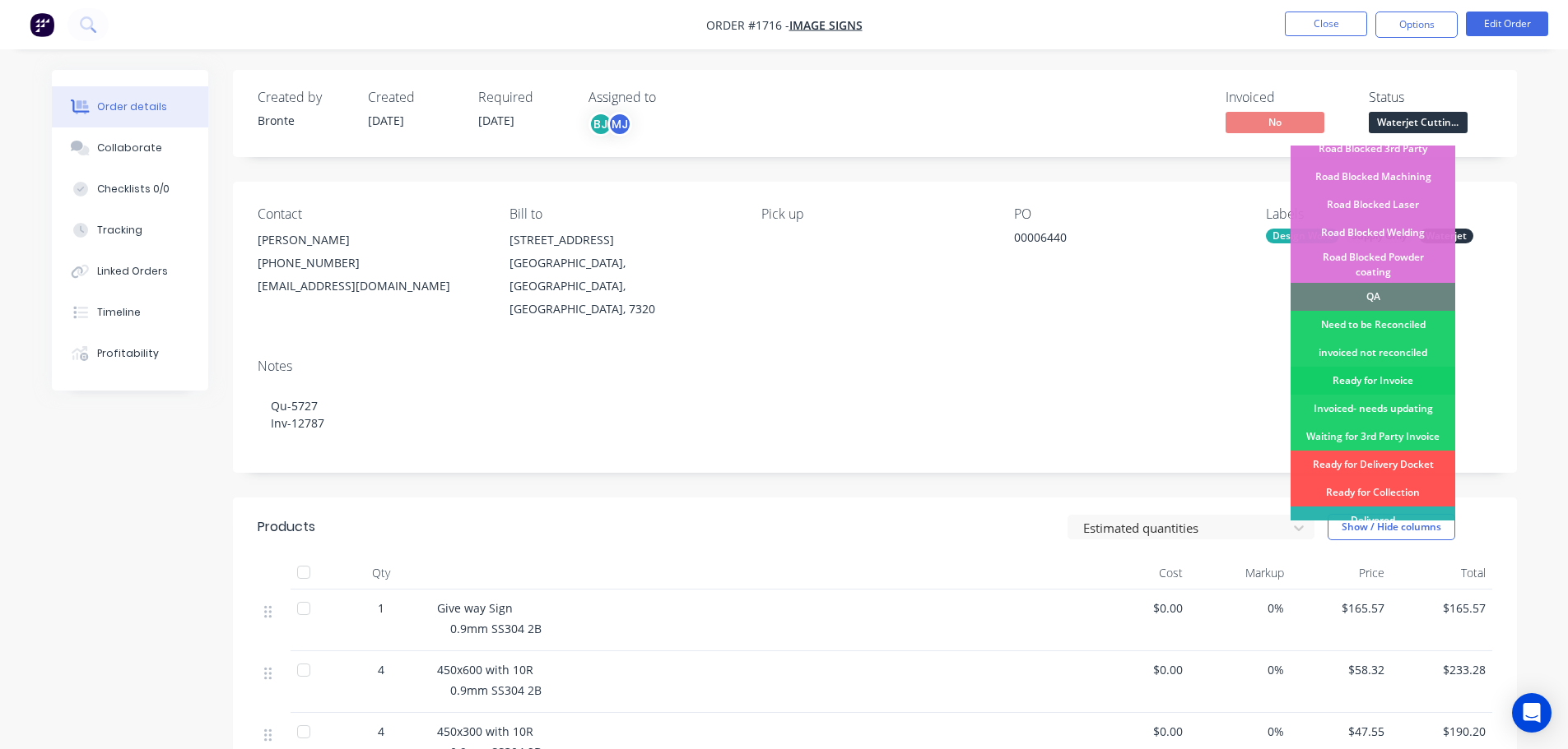
scroll to position [416, 0]
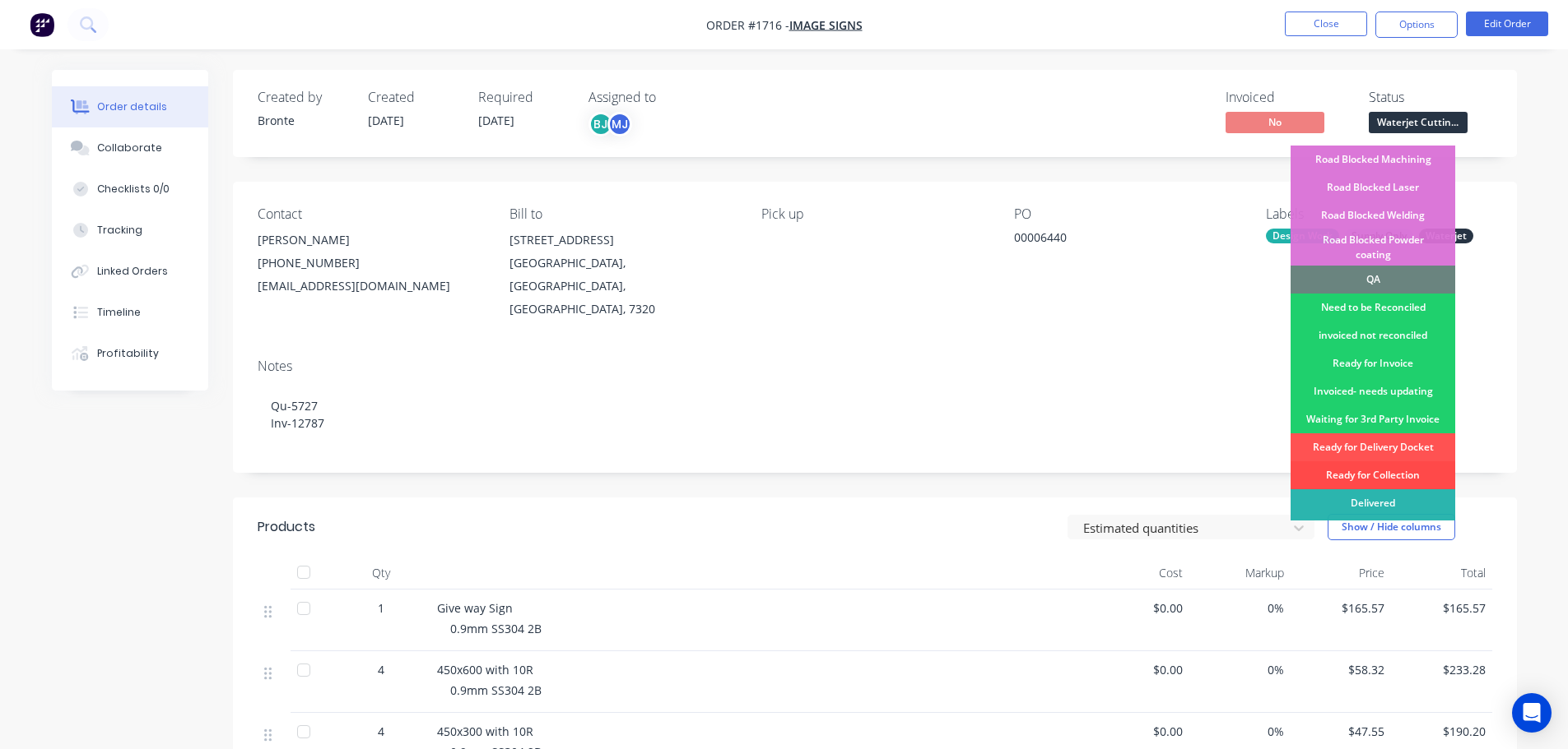
click at [1402, 461] on div "Ready for Collection" at bounding box center [1373, 475] width 165 height 28
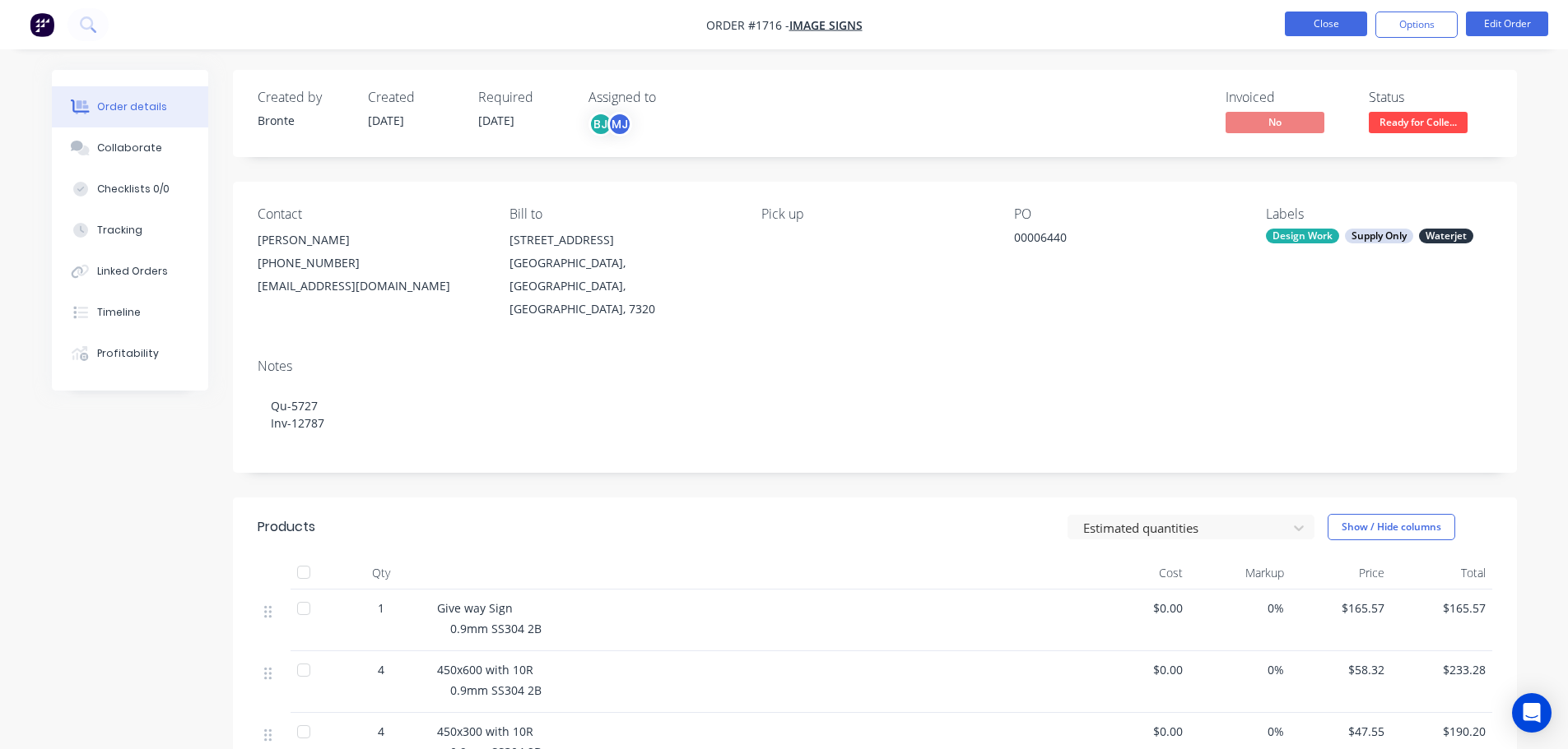
click at [1344, 24] on button "Close" at bounding box center [1325, 24] width 82 height 25
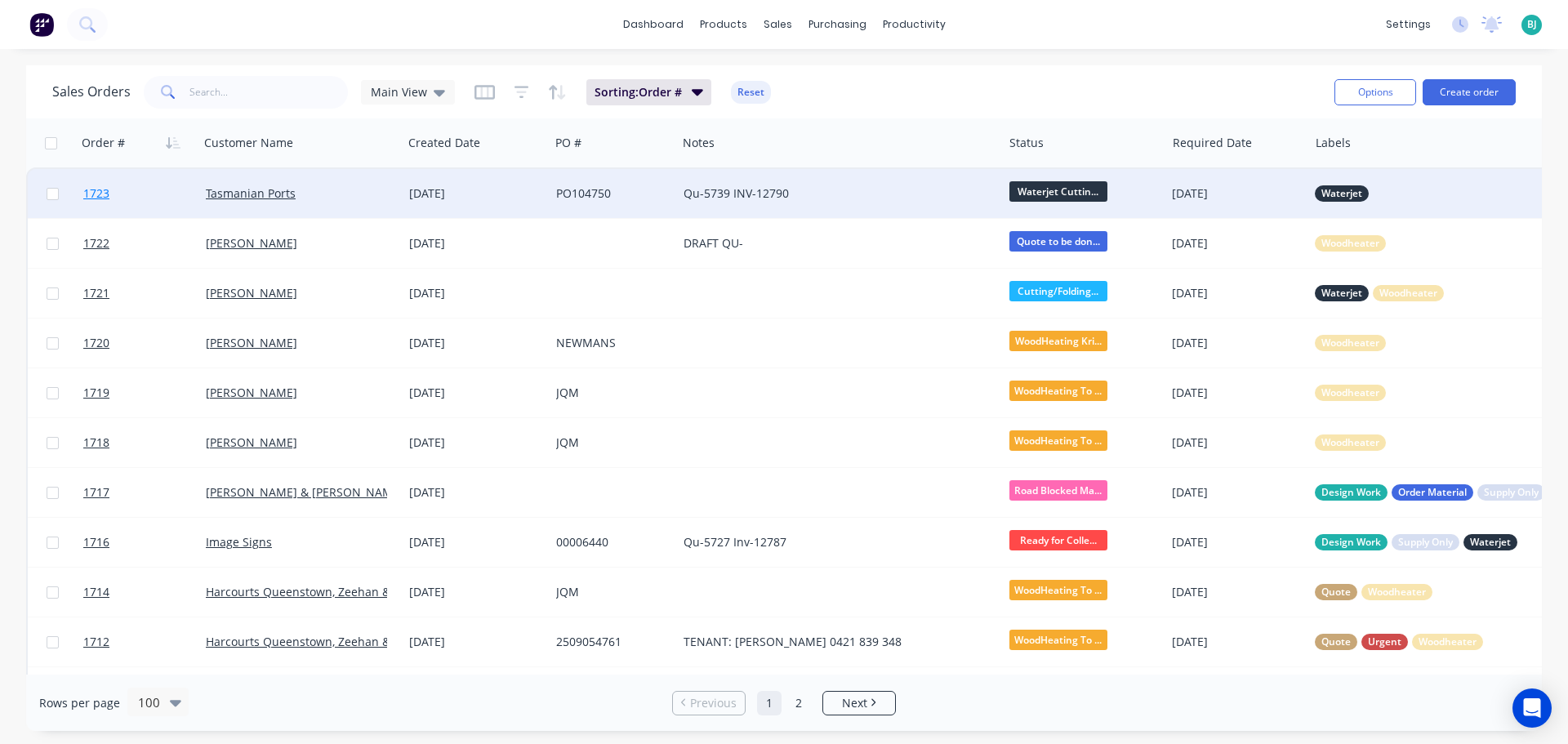
click at [179, 197] on link "1723" at bounding box center [144, 193] width 122 height 49
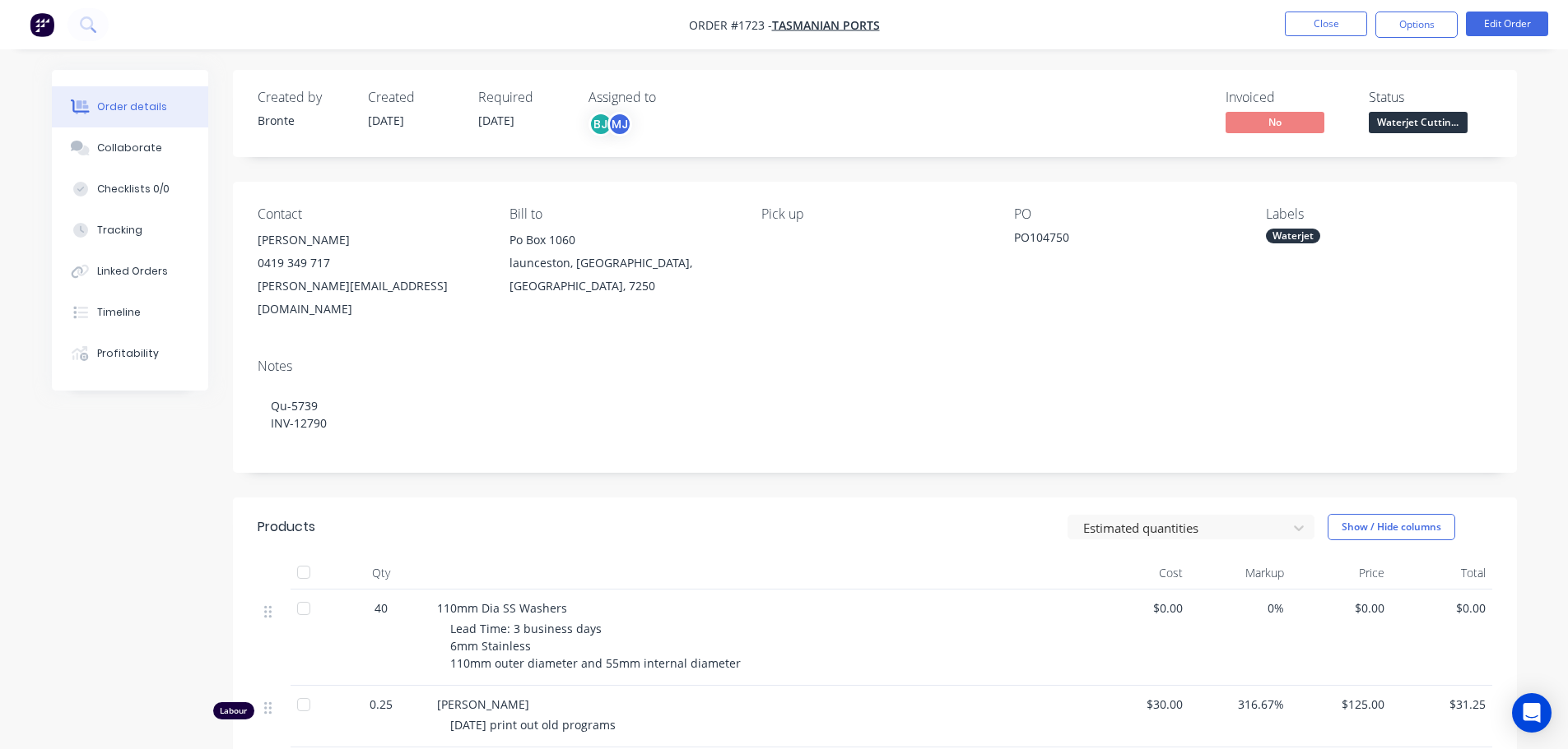
click at [1409, 126] on span "Waterjet Cuttin..." at bounding box center [1417, 121] width 98 height 20
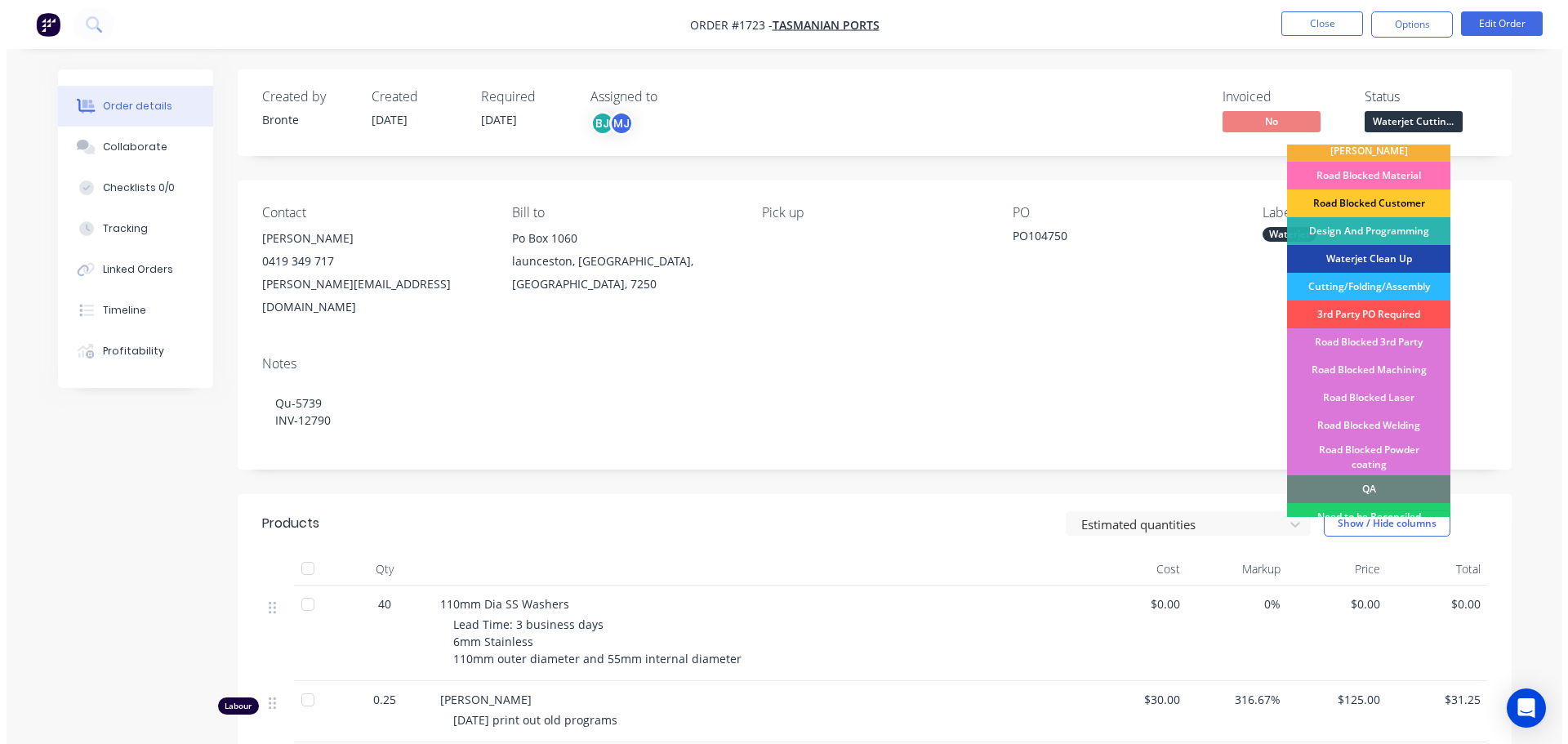
scroll to position [413, 0]
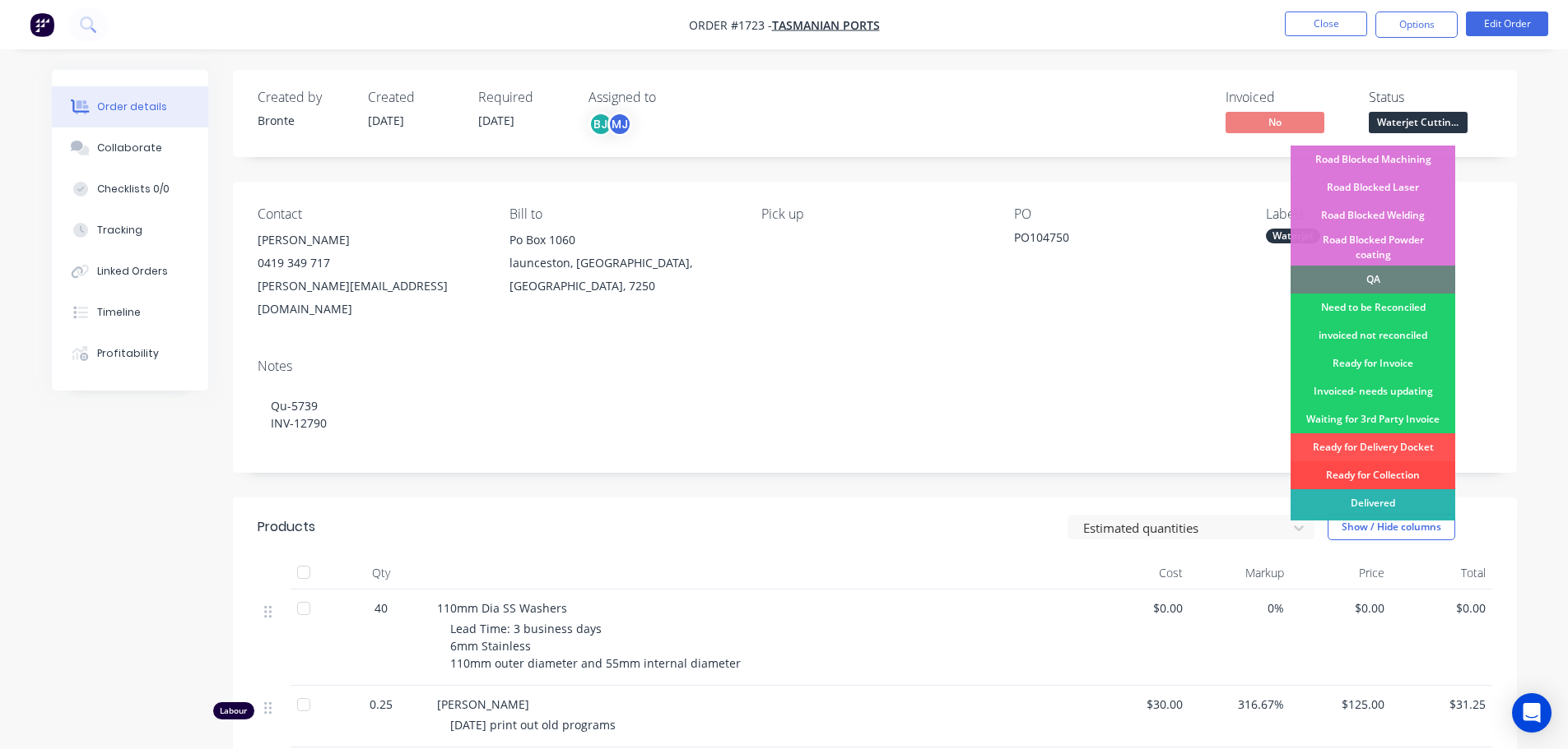
click at [1401, 461] on div "Ready for Collection" at bounding box center [1373, 475] width 165 height 28
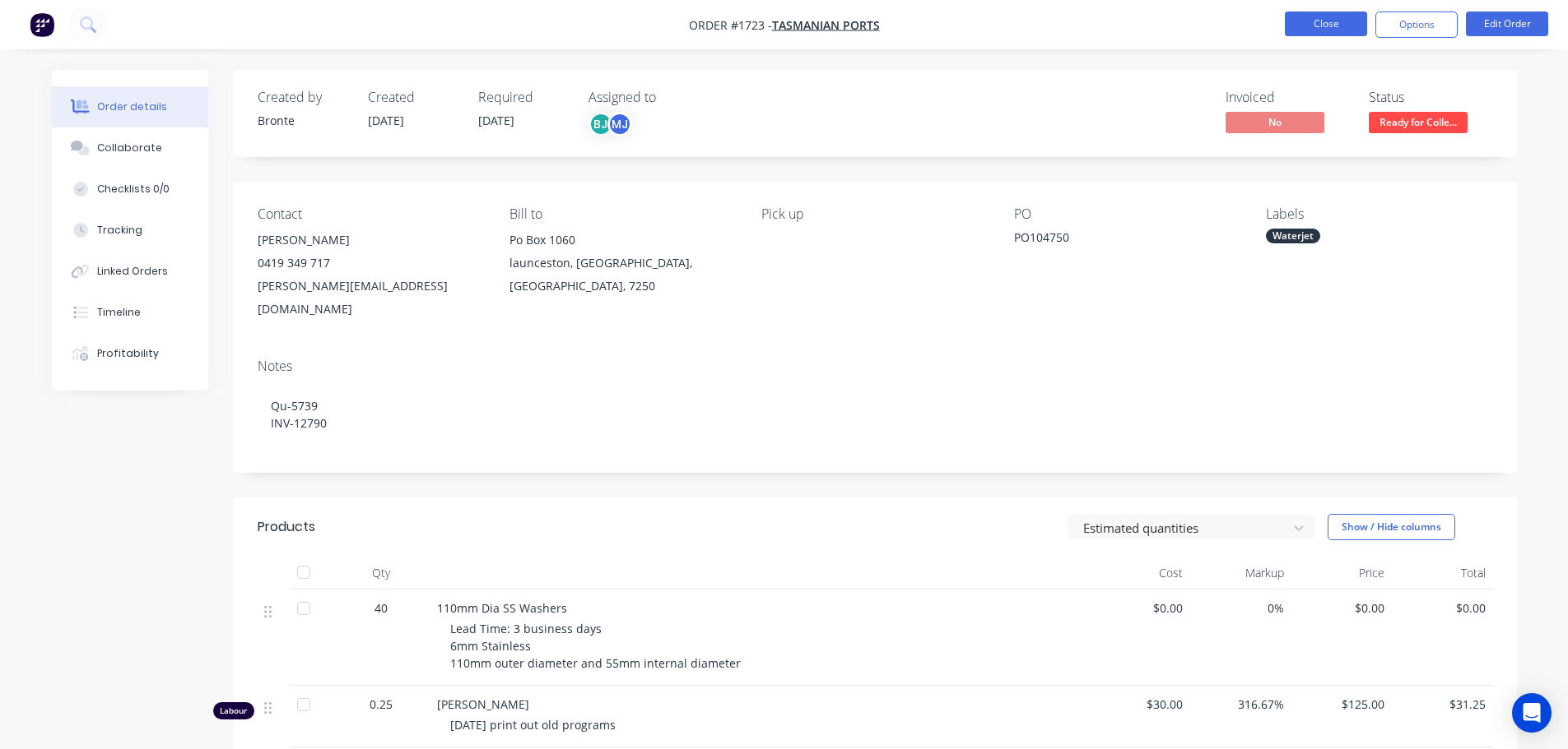
click at [1332, 28] on button "Close" at bounding box center [1325, 24] width 82 height 25
